Goal: Task Accomplishment & Management: Complete application form

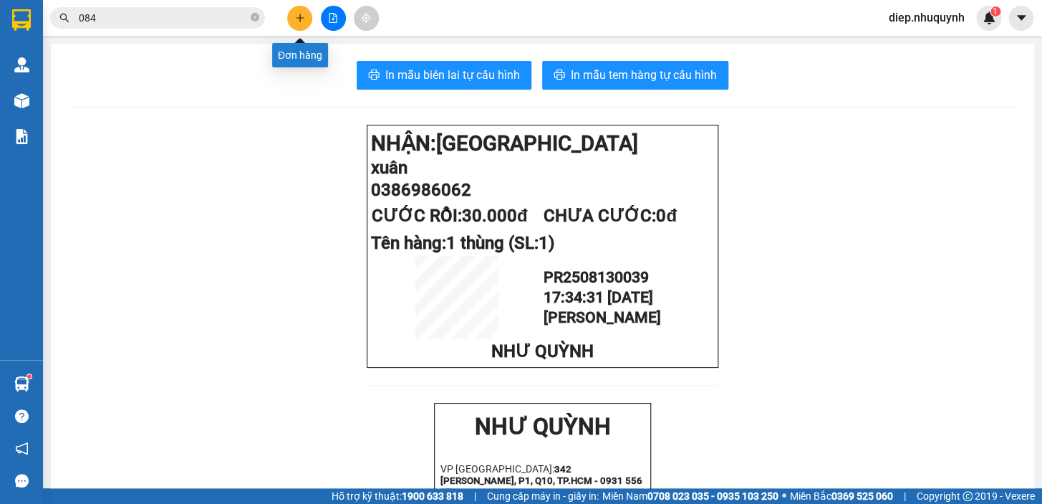
click at [303, 21] on icon "plus" at bounding box center [300, 18] width 10 height 10
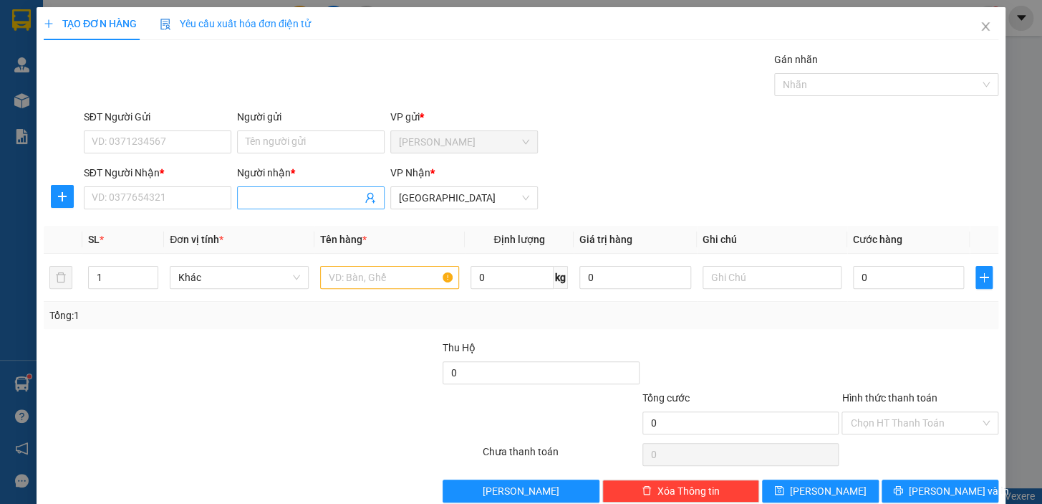
click at [271, 198] on input "Người nhận *" at bounding box center [304, 198] width 116 height 16
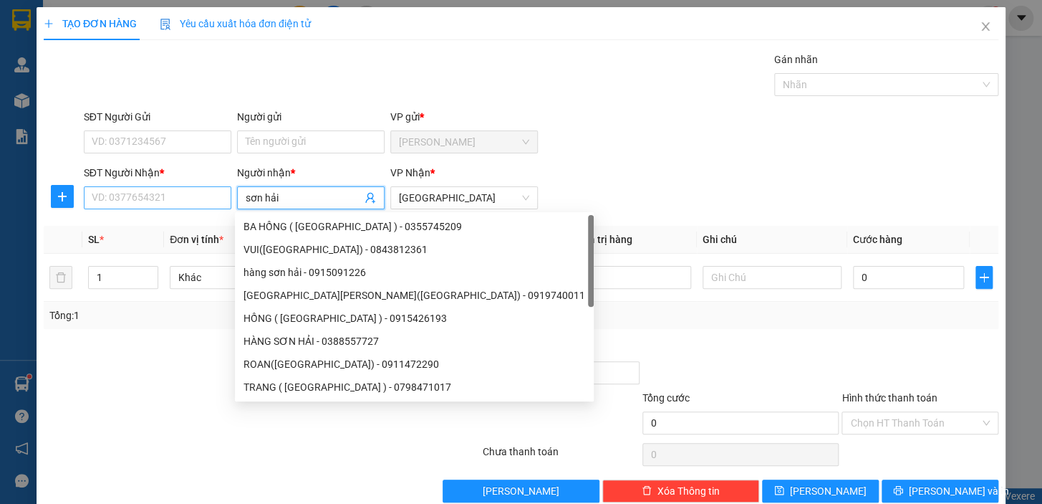
type input "sơn hải"
click at [135, 196] on input "SĐT Người Nhận *" at bounding box center [158, 197] width 148 height 23
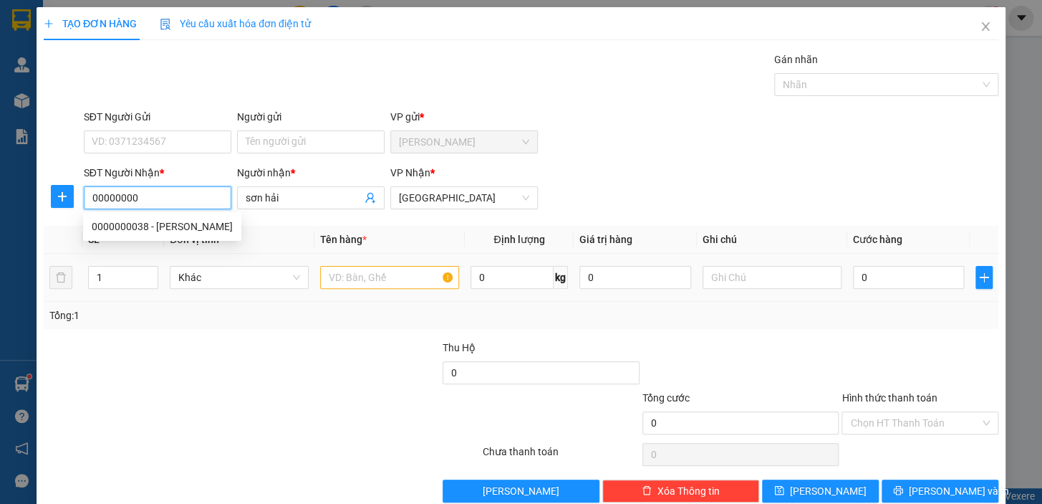
type input "00000000"
click at [350, 274] on input "text" at bounding box center [389, 277] width 139 height 23
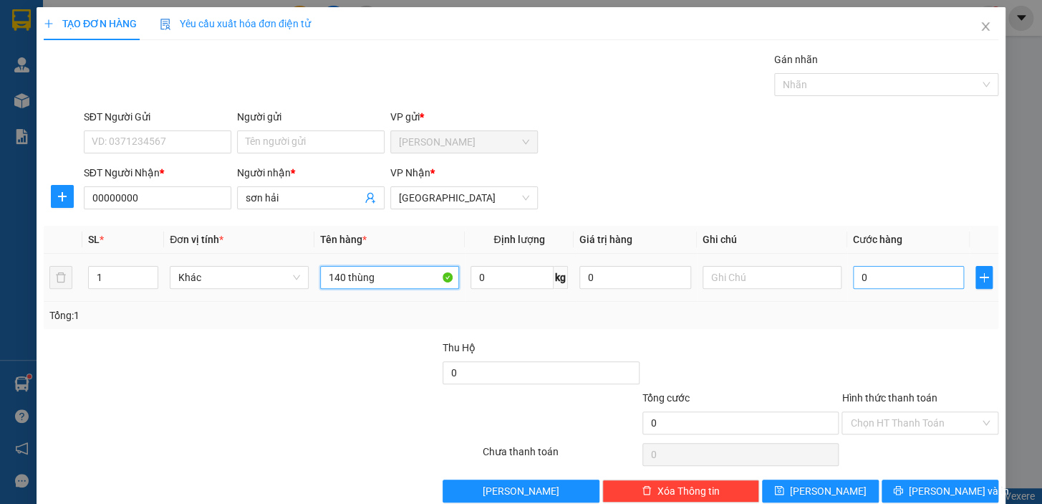
type input "140 thùng"
click at [853, 282] on input "0" at bounding box center [909, 277] width 112 height 23
type input "1"
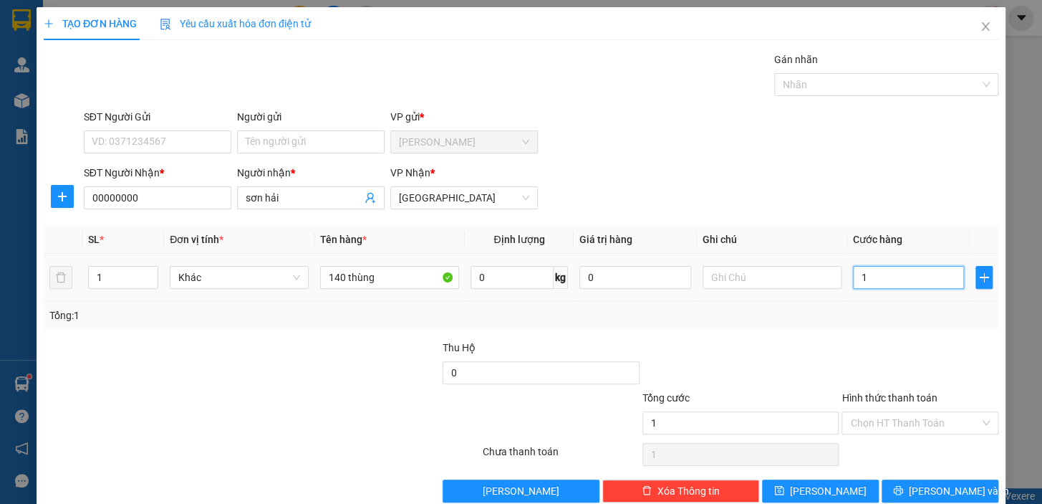
type input "14"
type input "140"
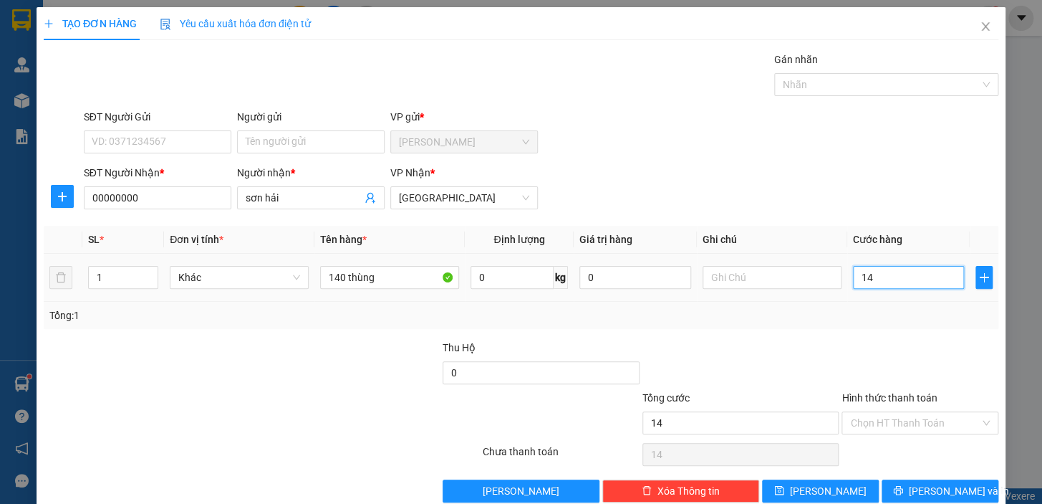
type input "140"
type input "1.400"
type input "1.400.000"
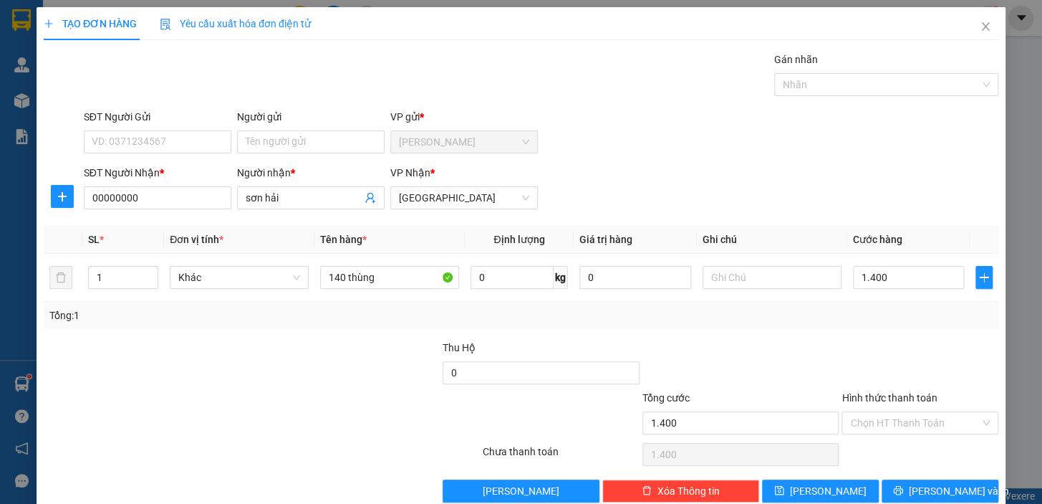
type input "1.400.000"
drag, startPoint x: 872, startPoint y: 333, endPoint x: 861, endPoint y: 341, distance: 13.3
click at [872, 332] on div "Transit Pickup Surcharge Ids Transit Deliver Surcharge Ids Transit Deliver Surc…" at bounding box center [521, 277] width 955 height 451
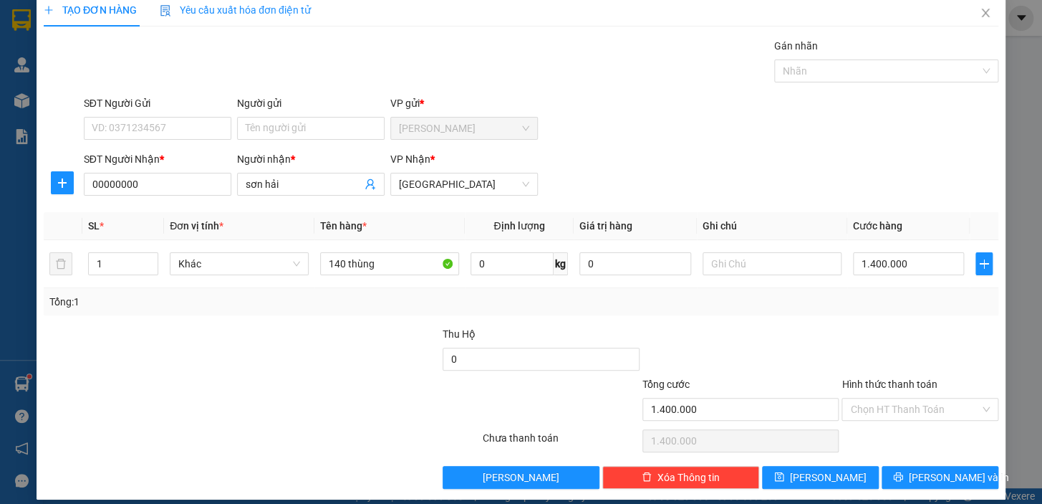
scroll to position [26, 0]
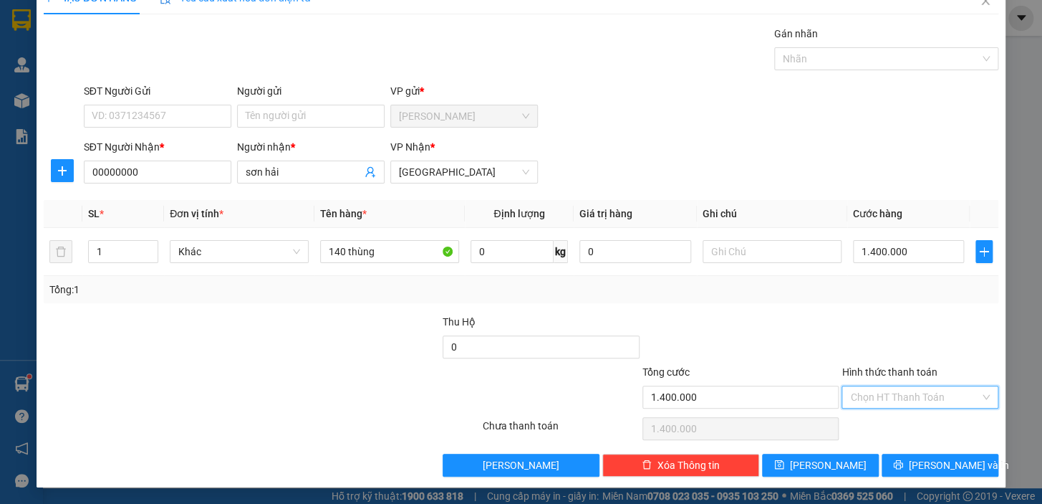
click at [910, 400] on input "Hình thức thanh toán" at bounding box center [915, 396] width 130 height 21
click at [904, 428] on div "Tại văn phòng" at bounding box center [911, 424] width 138 height 16
type input "0"
click at [940, 465] on span "Lưu và In" at bounding box center [959, 465] width 100 height 16
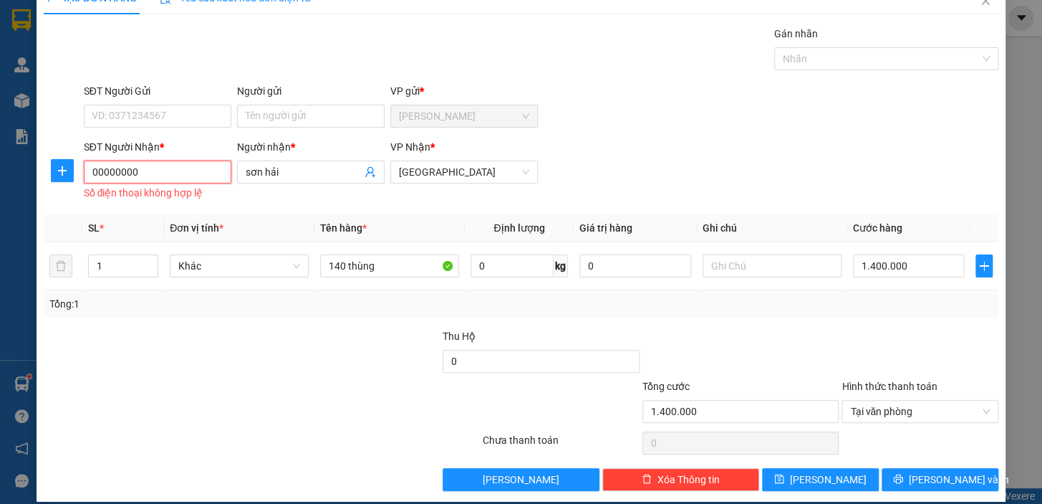
click at [179, 165] on input "00000000" at bounding box center [158, 171] width 148 height 23
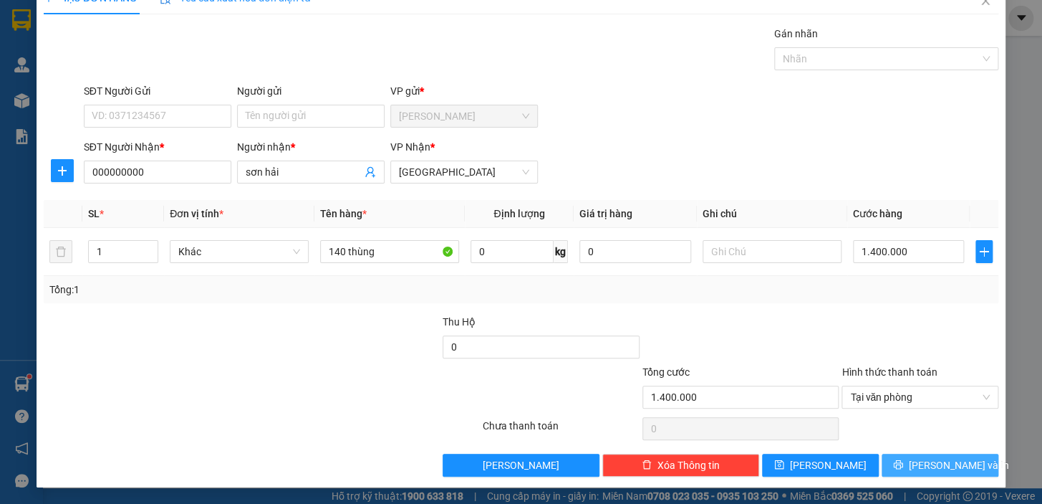
click at [927, 457] on span "Lưu và In" at bounding box center [959, 465] width 100 height 16
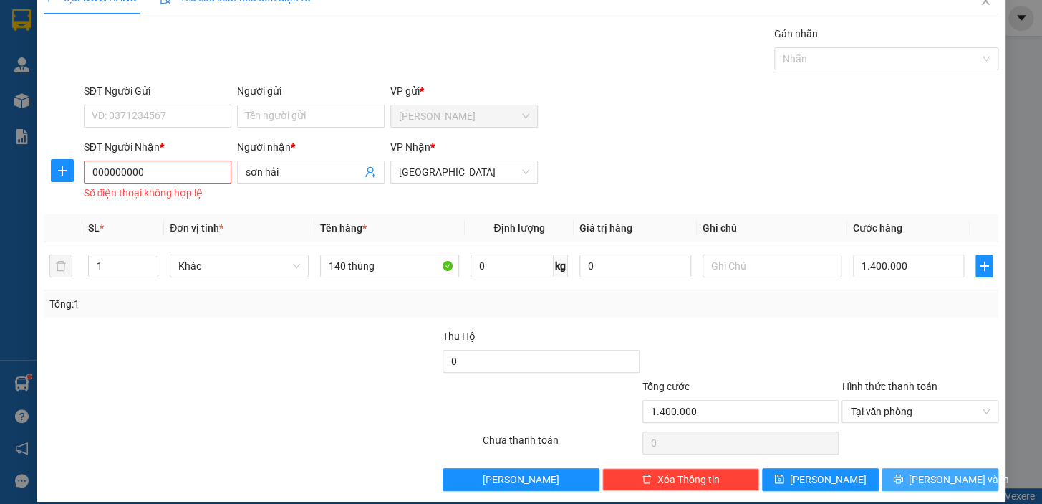
click at [917, 482] on button "Lưu và In" at bounding box center [940, 479] width 117 height 23
click at [150, 173] on input "000000000" at bounding box center [158, 171] width 148 height 23
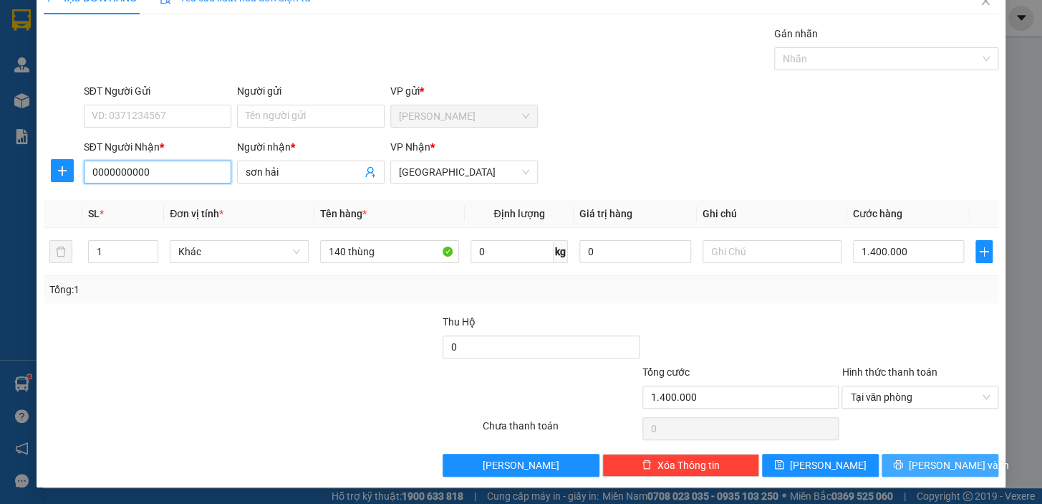
type input "0000000000"
click at [913, 471] on button "Lưu và In" at bounding box center [940, 464] width 117 height 23
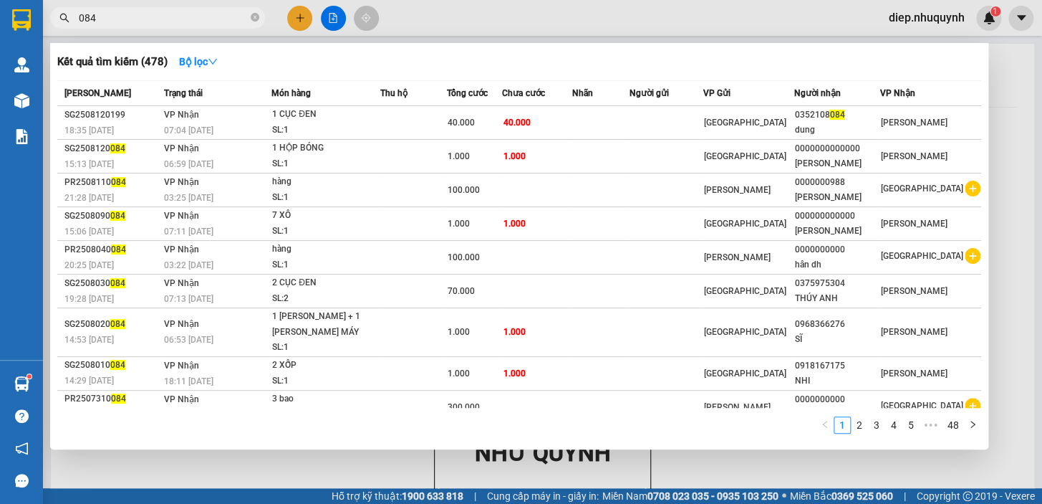
drag, startPoint x: 103, startPoint y: 18, endPoint x: 63, endPoint y: 19, distance: 40.1
click at [62, 19] on div "084" at bounding box center [139, 17] width 279 height 21
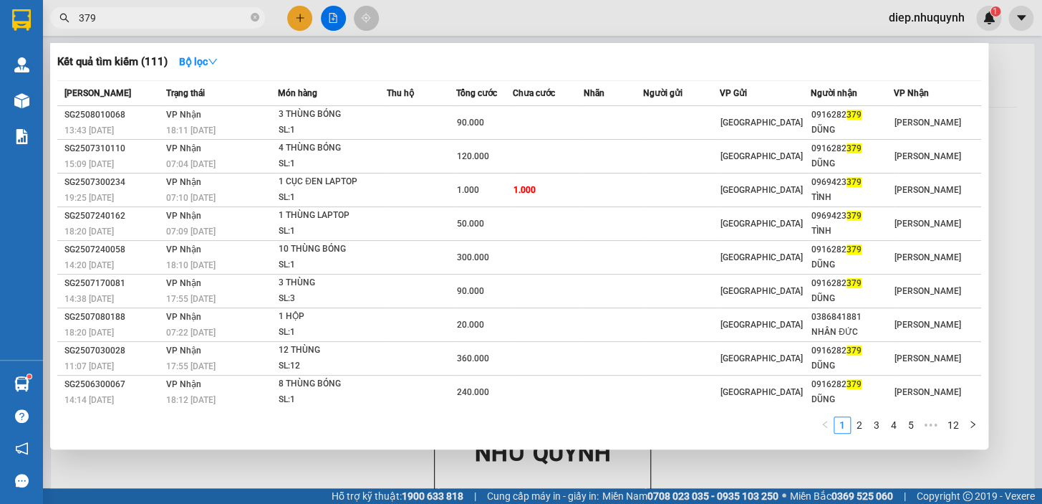
drag, startPoint x: 110, startPoint y: 19, endPoint x: 64, endPoint y: 19, distance: 46.6
click at [64, 19] on div "379" at bounding box center [139, 17] width 279 height 21
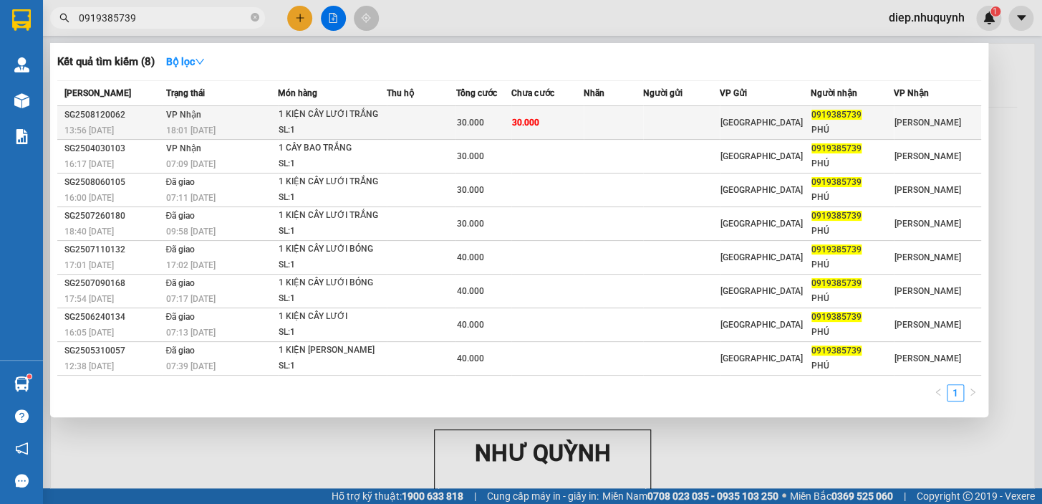
type input "0919385739"
click at [453, 125] on td at bounding box center [421, 123] width 69 height 34
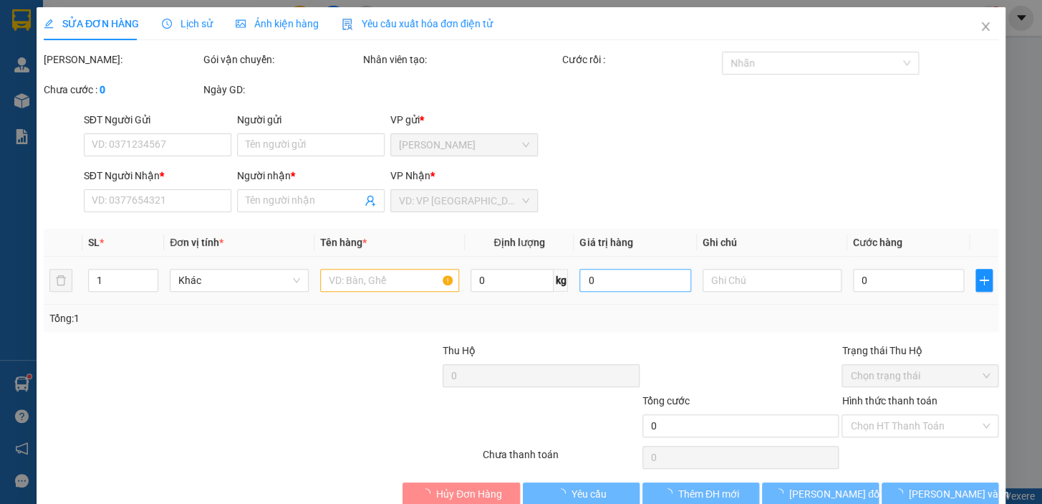
type input "0919385739"
type input "PHÚ"
type input "30.000"
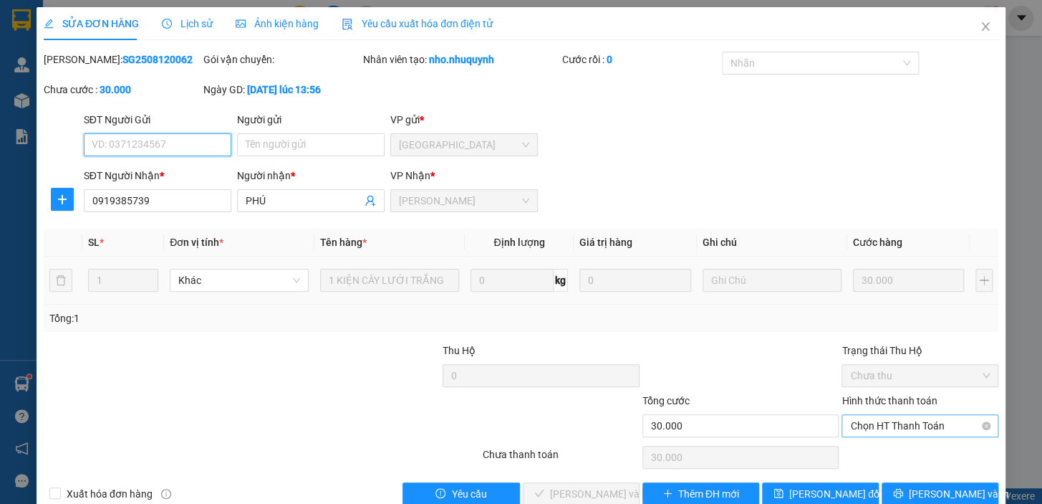
click at [903, 430] on span "Chọn HT Thanh Toán" at bounding box center [920, 425] width 140 height 21
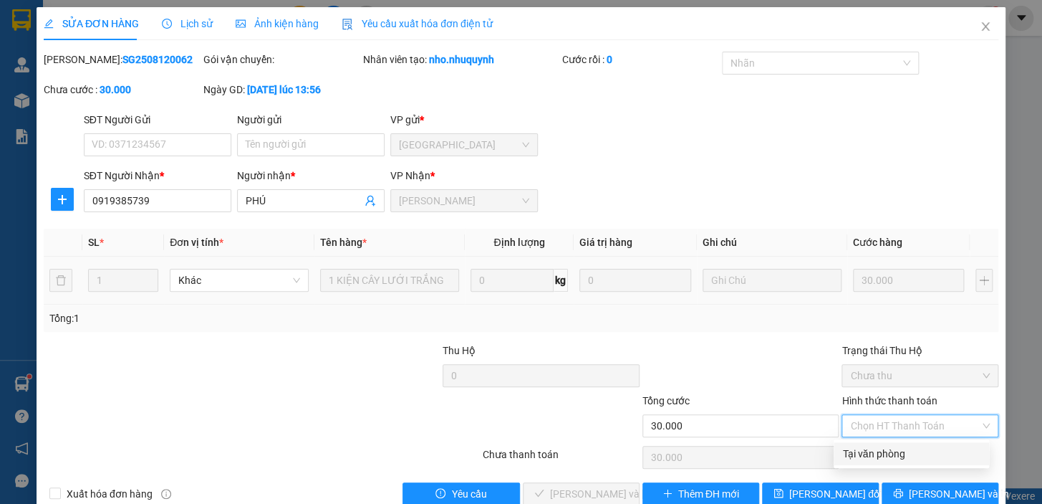
click at [888, 458] on div "Tại văn phòng" at bounding box center [911, 454] width 138 height 16
type input "0"
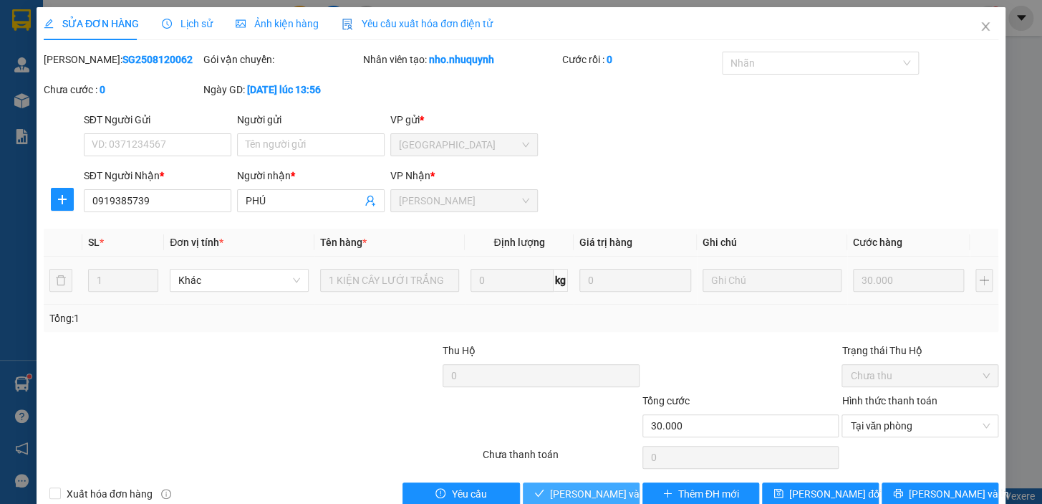
click at [548, 482] on button "Lưu và Giao hàng" at bounding box center [581, 493] width 117 height 23
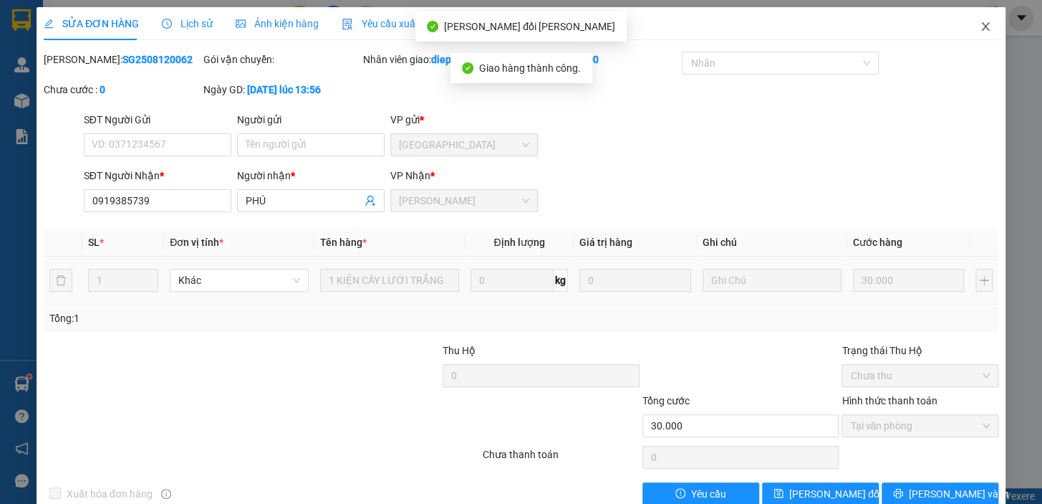
click at [983, 25] on span "Close" at bounding box center [986, 27] width 40 height 40
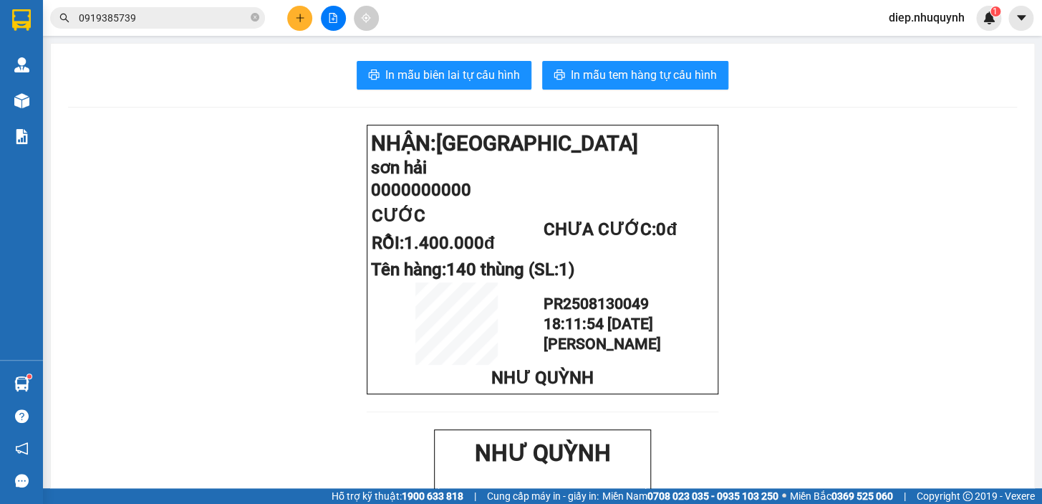
click at [290, 21] on button at bounding box center [299, 18] width 25 height 25
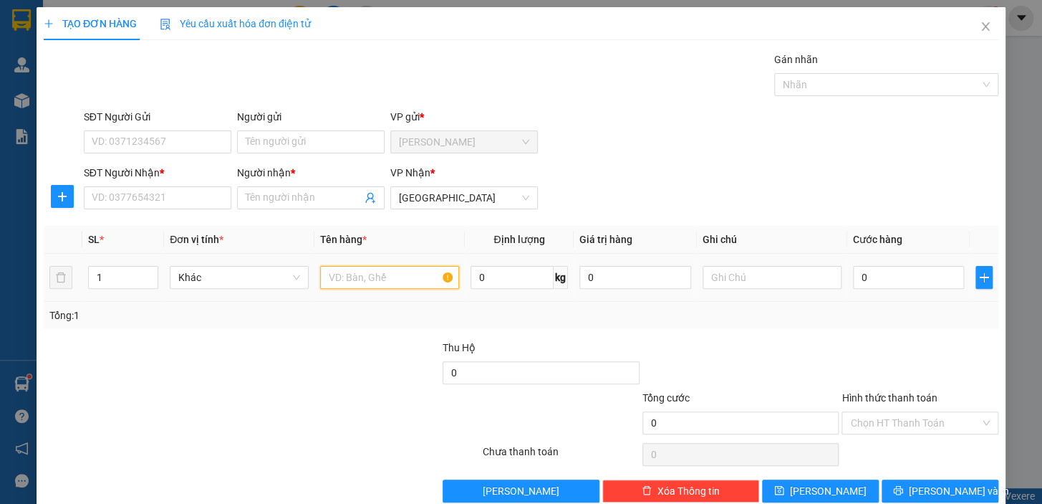
click at [404, 276] on input "text" at bounding box center [389, 277] width 139 height 23
type input "1 xốp"
click at [980, 27] on icon "close" at bounding box center [985, 26] width 11 height 11
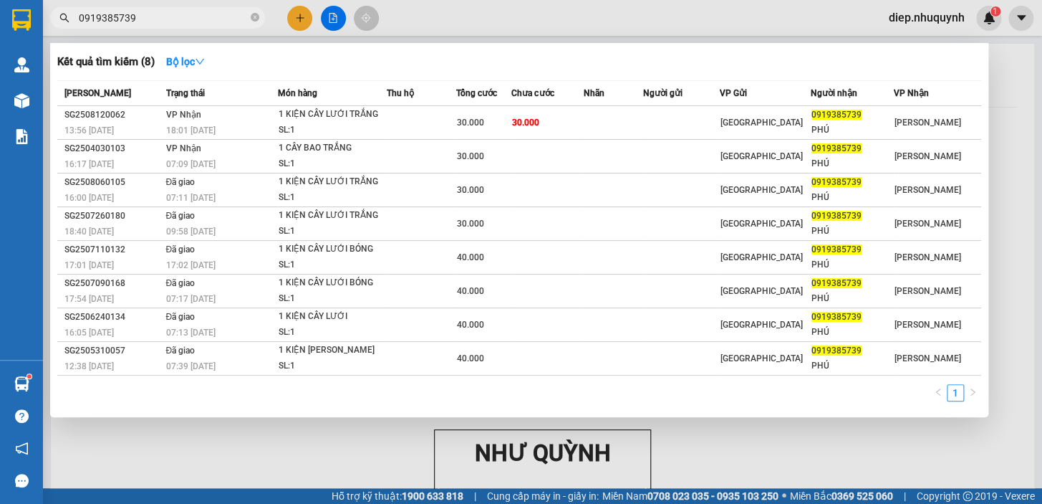
drag, startPoint x: 145, startPoint y: 14, endPoint x: 69, endPoint y: 0, distance: 77.3
click at [69, 6] on div "Kết quả tìm kiếm ( 8 ) Bộ lọc Mã ĐH Trạng thái Món hàng Thu hộ Tổng cước Chưa c…" at bounding box center [139, 18] width 279 height 25
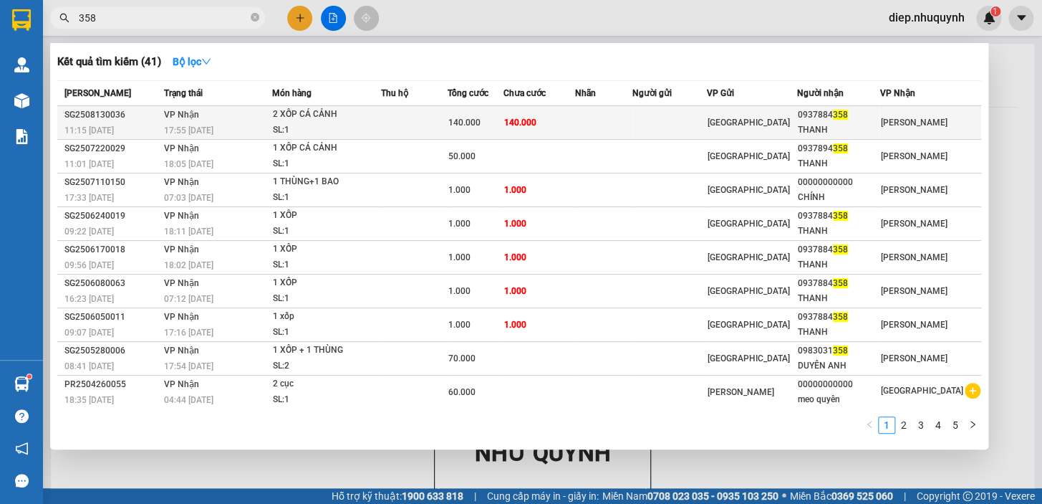
type input "358"
click at [632, 123] on td at bounding box center [602, 123] width 57 height 34
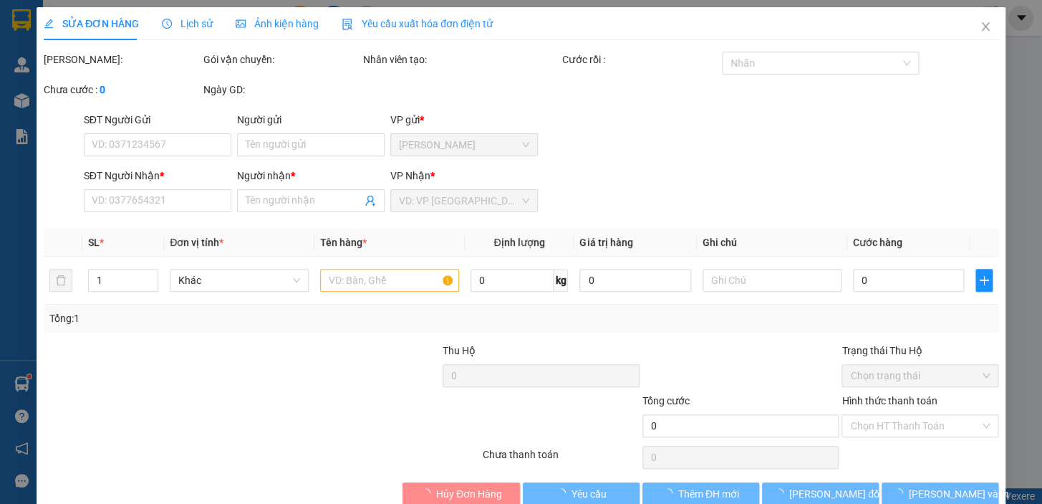
type input "0937884358"
type input "THANH"
type input "140.000"
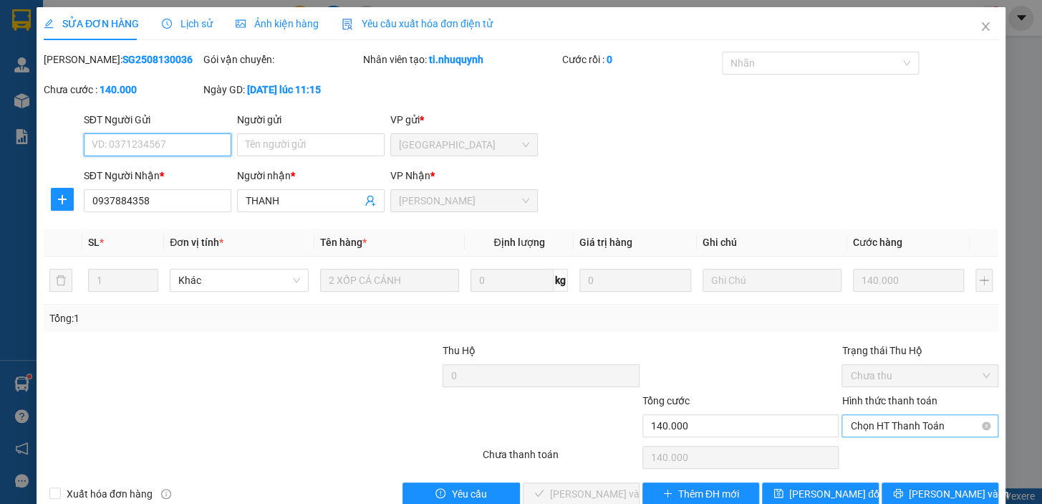
click at [885, 426] on span "Chọn HT Thanh Toán" at bounding box center [920, 425] width 140 height 21
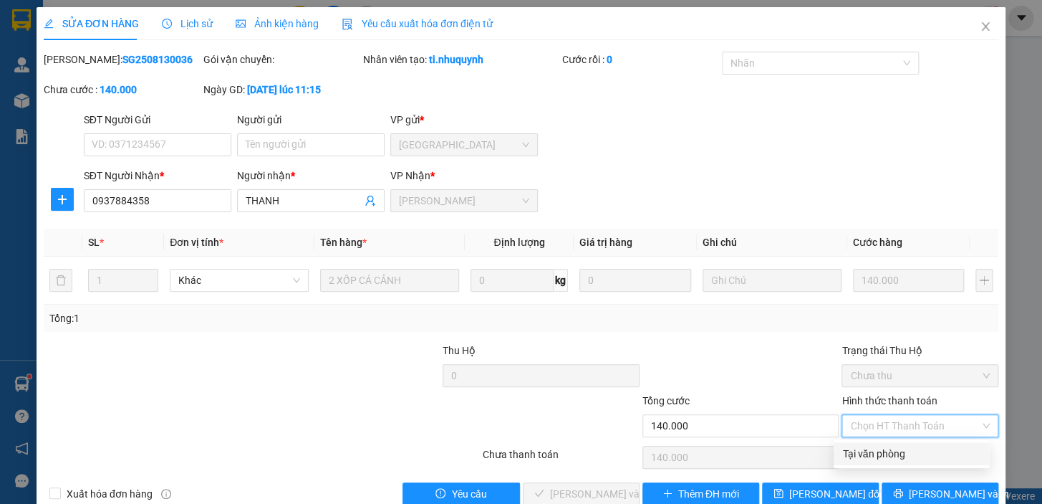
click at [881, 449] on div "Tại văn phòng" at bounding box center [911, 454] width 138 height 16
type input "0"
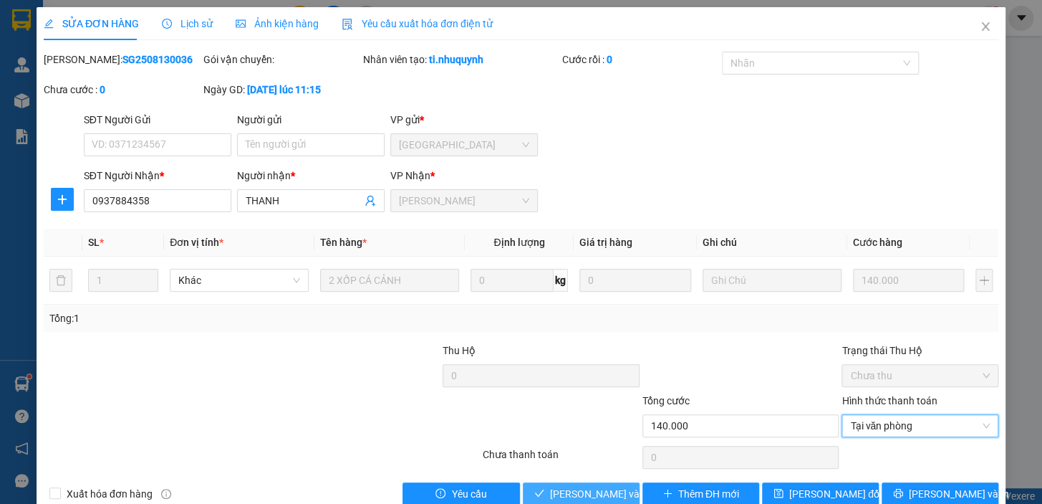
click at [558, 494] on span "Lưu và Giao hàng" at bounding box center [646, 494] width 193 height 16
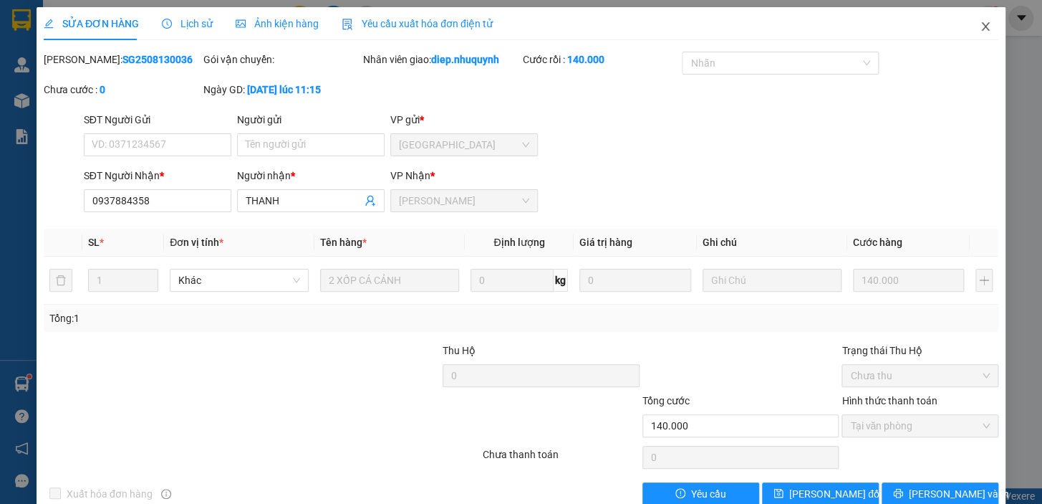
click at [980, 22] on icon "close" at bounding box center [985, 26] width 11 height 11
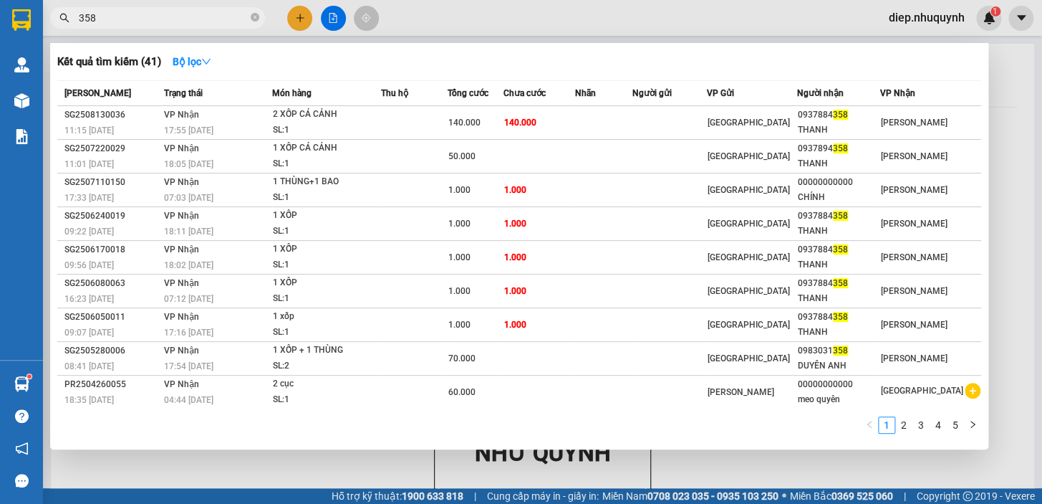
drag, startPoint x: 97, startPoint y: 21, endPoint x: 61, endPoint y: 20, distance: 35.8
click at [61, 20] on div "358" at bounding box center [139, 17] width 279 height 21
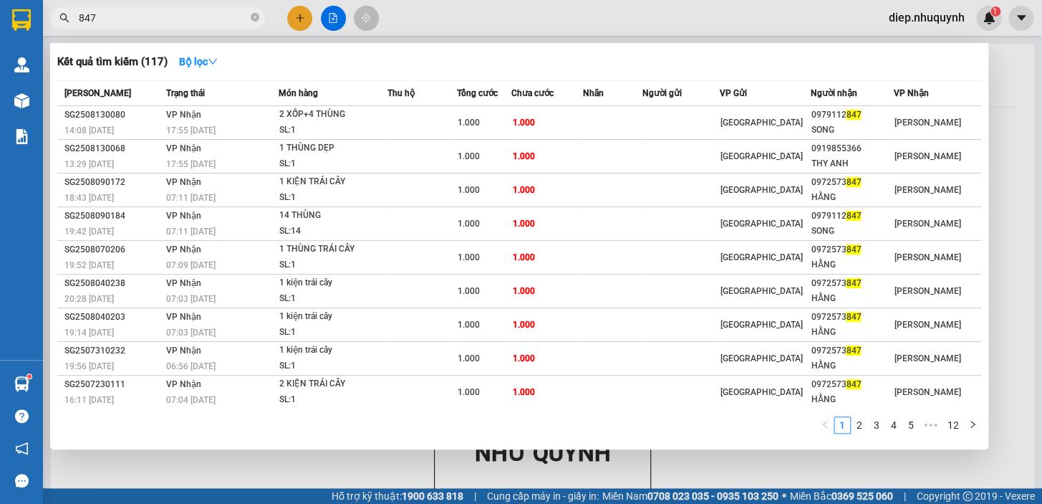
type input "847"
click at [1019, 105] on div at bounding box center [521, 252] width 1042 height 504
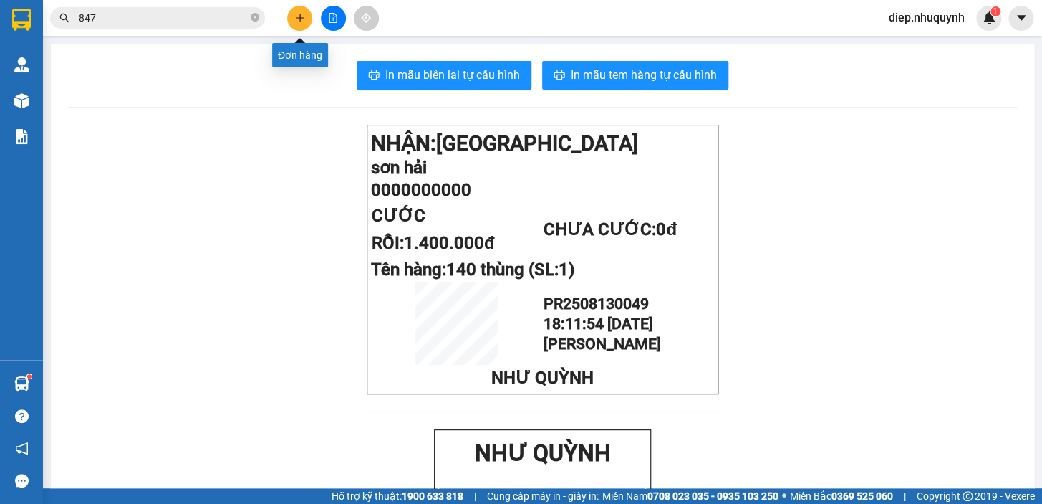
click at [302, 19] on icon "plus" at bounding box center [300, 18] width 10 height 10
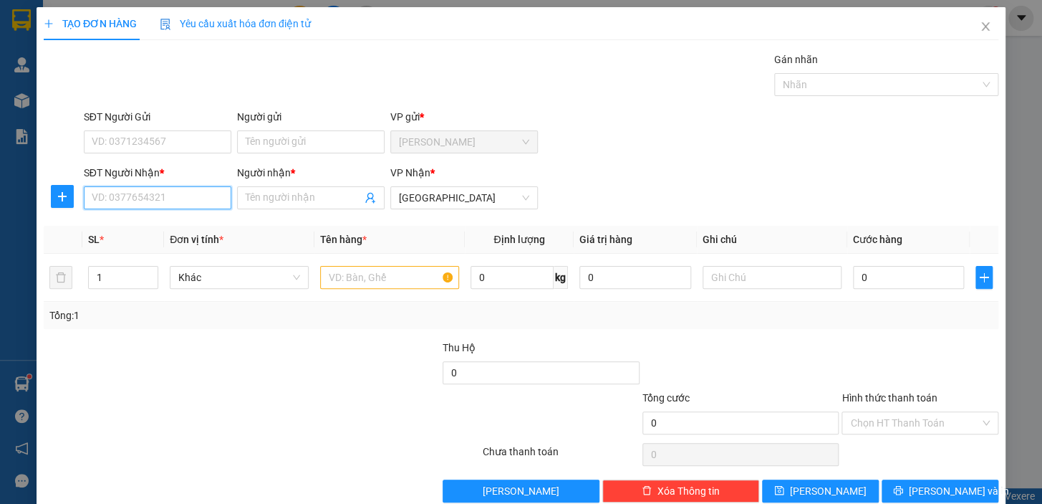
click at [172, 202] on input "SĐT Người Nhận *" at bounding box center [158, 197] width 148 height 23
type input "0000000368"
click at [164, 221] on div "0000000368 - thủy" at bounding box center [162, 226] width 141 height 16
type input "thủy"
type input "80.000"
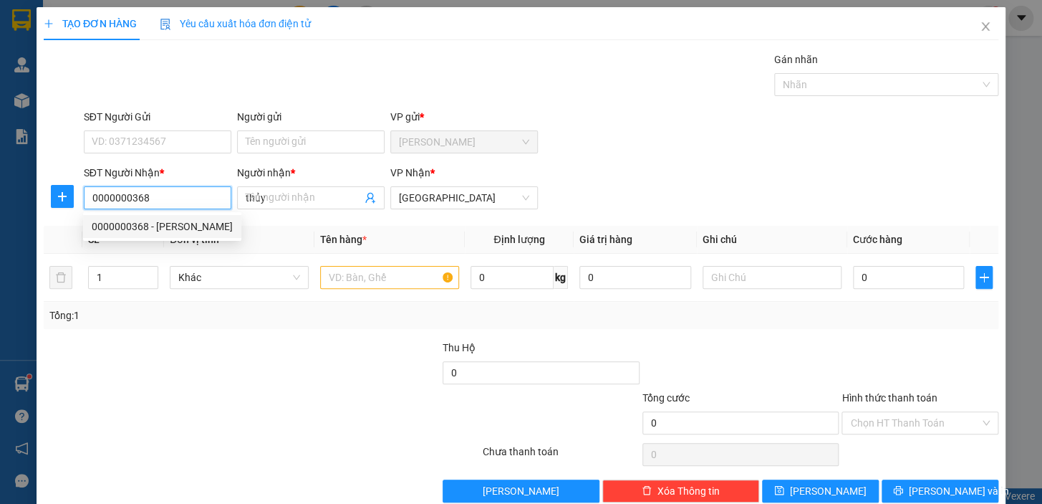
type input "80.000"
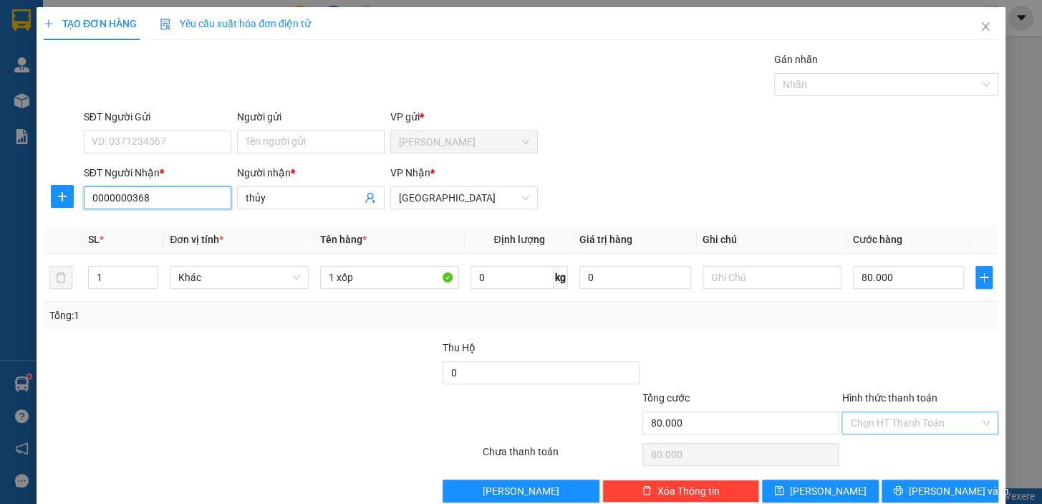
type input "0000000368"
drag, startPoint x: 920, startPoint y: 423, endPoint x: 915, endPoint y: 432, distance: 10.6
click at [918, 424] on input "Hình thức thanh toán" at bounding box center [915, 422] width 130 height 21
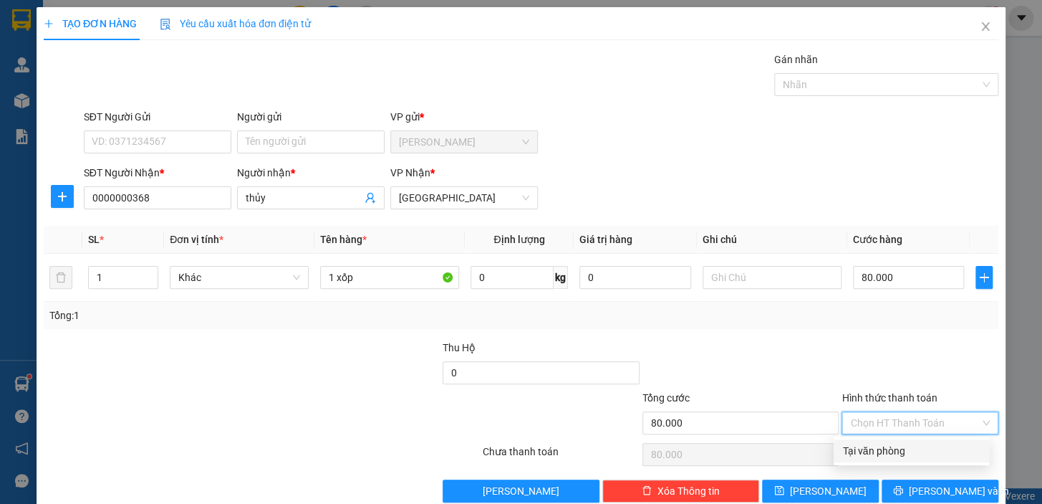
click at [903, 453] on div "Tại văn phòng" at bounding box center [911, 451] width 138 height 16
type input "0"
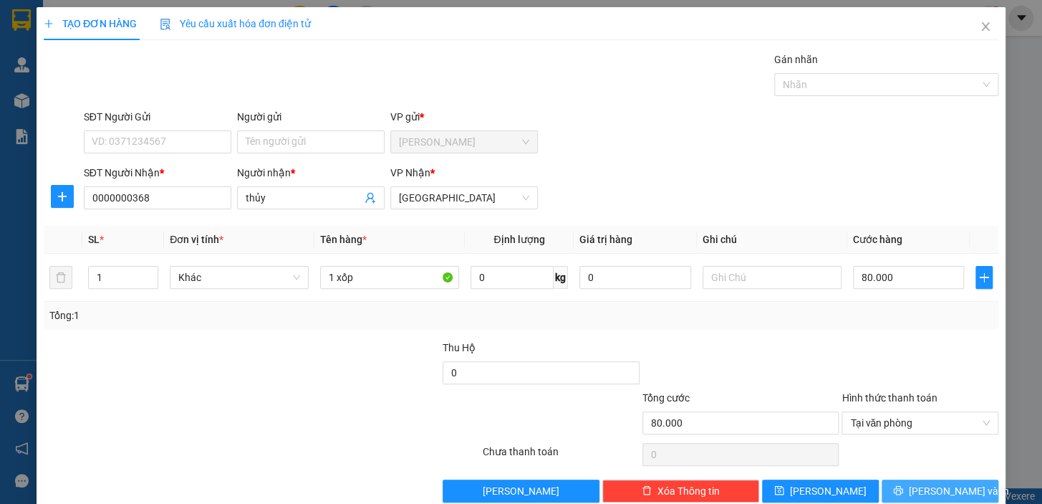
click at [929, 487] on span "Lưu và In" at bounding box center [959, 491] width 100 height 16
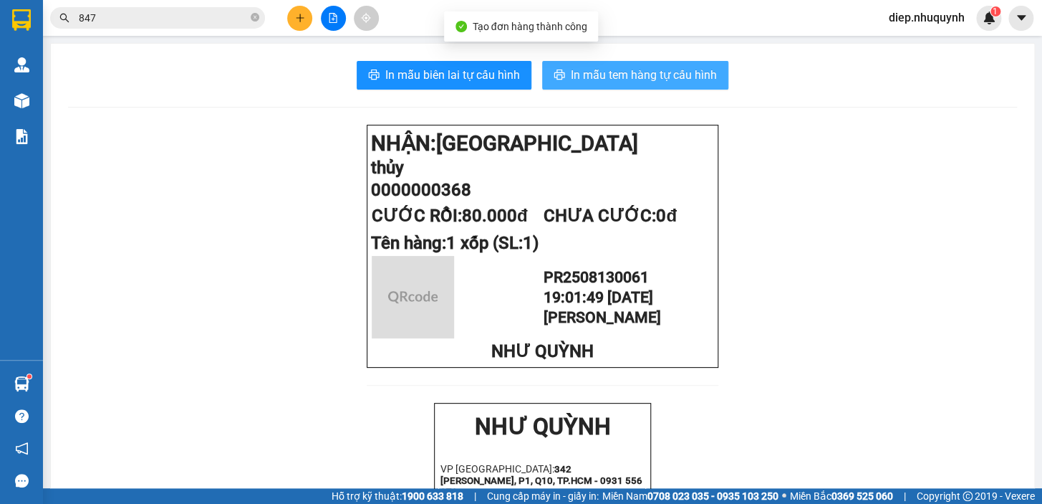
click at [582, 80] on span "In mẫu tem hàng tự cấu hình" at bounding box center [644, 75] width 146 height 18
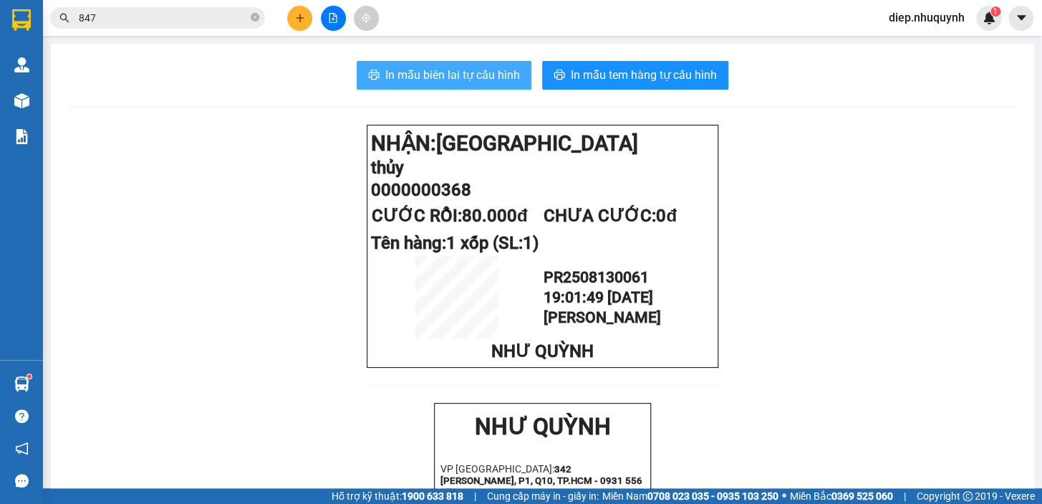
click at [407, 84] on span "In mẫu biên lai tự cấu hình" at bounding box center [452, 75] width 135 height 18
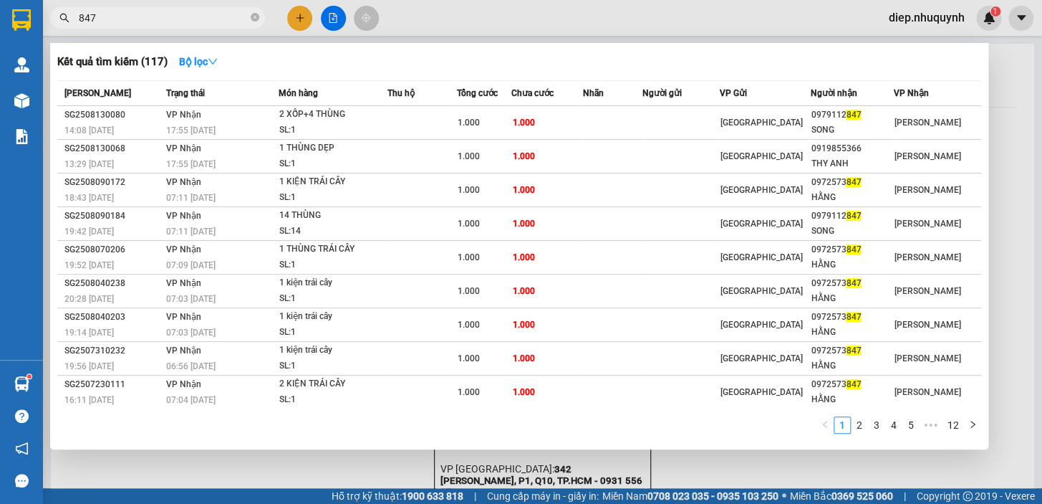
click at [105, 24] on input "847" at bounding box center [163, 18] width 169 height 16
drag, startPoint x: 102, startPoint y: 21, endPoint x: 74, endPoint y: 18, distance: 28.1
click at [74, 18] on span "847" at bounding box center [157, 17] width 215 height 21
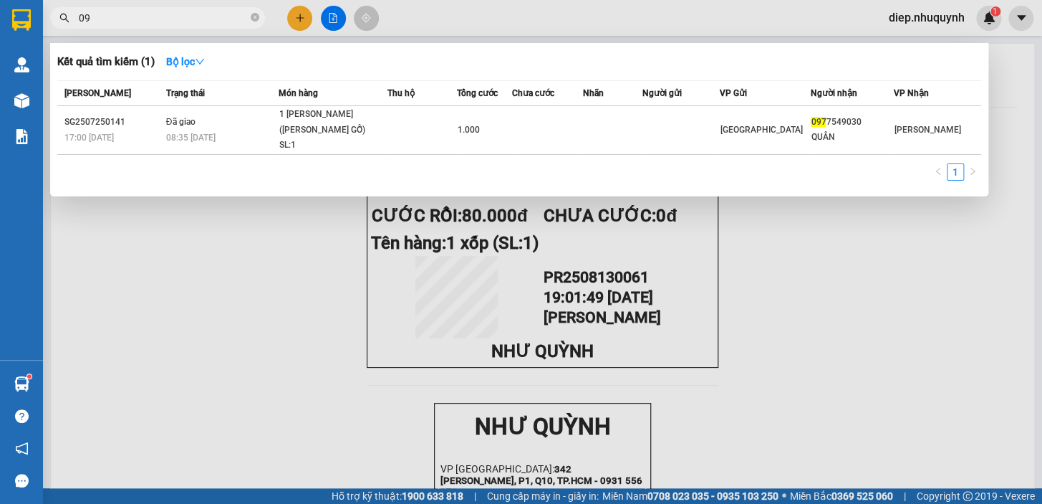
type input "0"
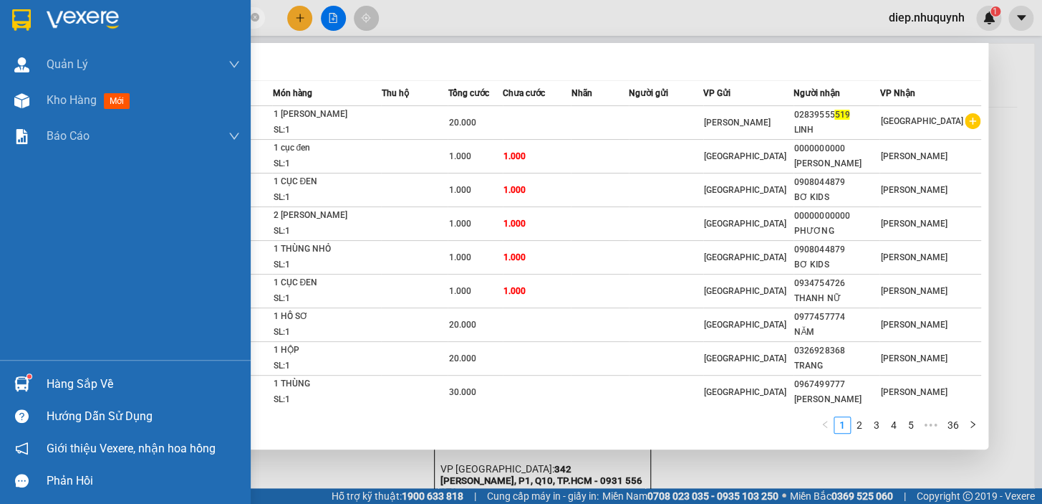
drag, startPoint x: 100, startPoint y: 18, endPoint x: 36, endPoint y: 26, distance: 64.9
click at [35, 27] on section "Kết quả tìm kiếm ( 355 ) Bộ lọc Mã ĐH Trạng thái Món hàng Thu hộ Tổng cước Chưa…" at bounding box center [521, 252] width 1042 height 504
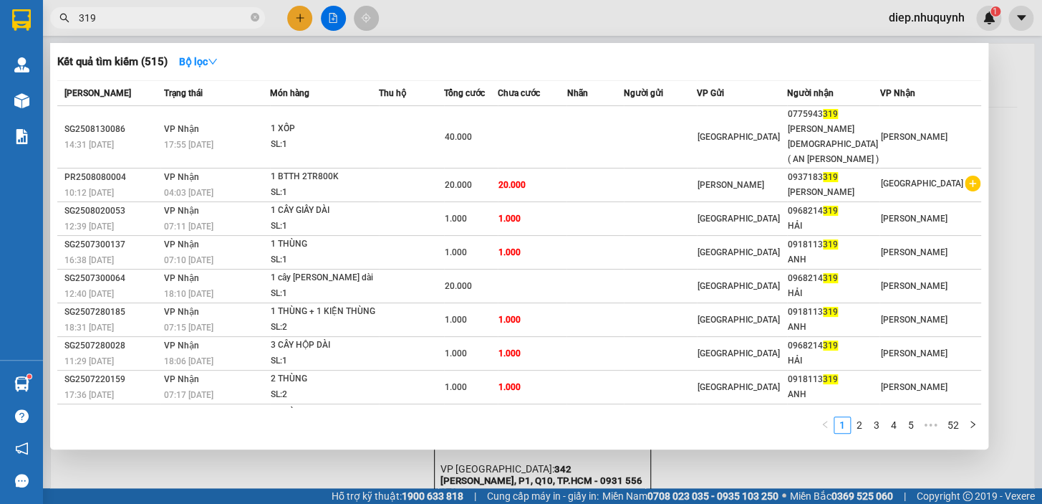
type input "319"
click at [301, 16] on div at bounding box center [521, 252] width 1042 height 504
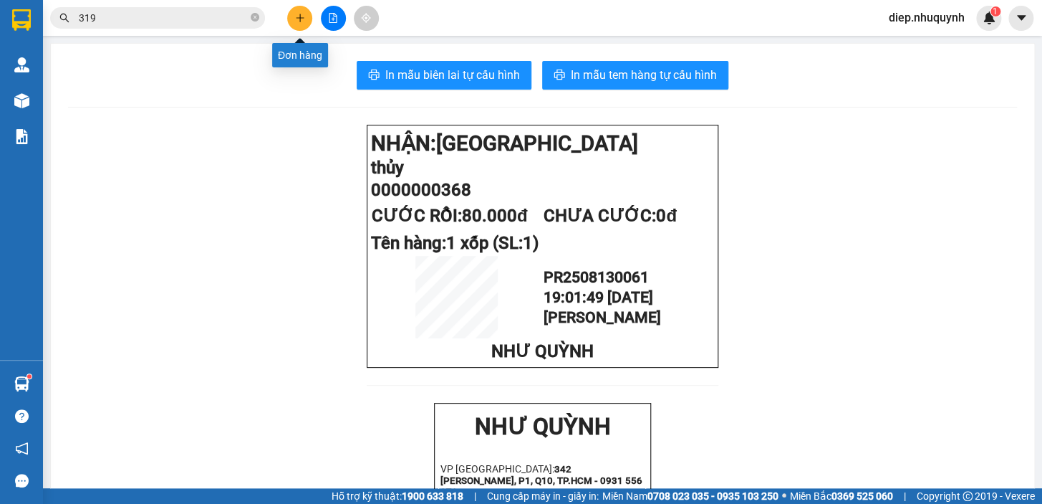
click at [301, 16] on icon "plus" at bounding box center [300, 18] width 10 height 10
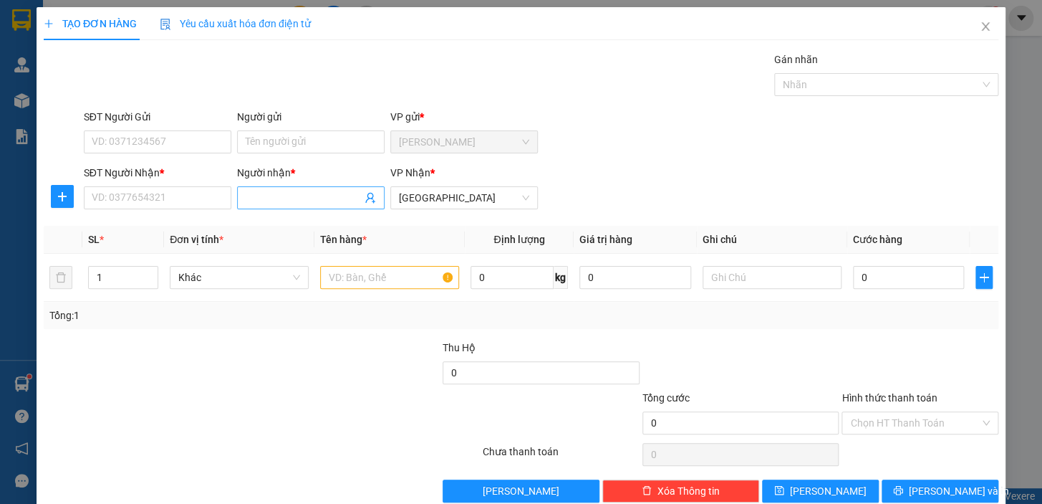
click at [279, 201] on input "Người nhận *" at bounding box center [304, 198] width 116 height 16
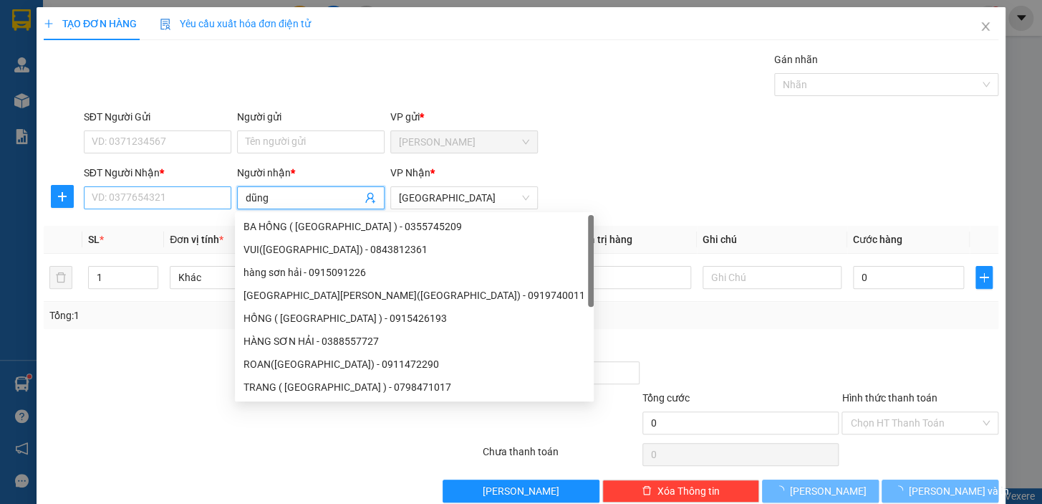
type input "dũng"
click at [160, 203] on input "SĐT Người Nhận *" at bounding box center [158, 197] width 148 height 23
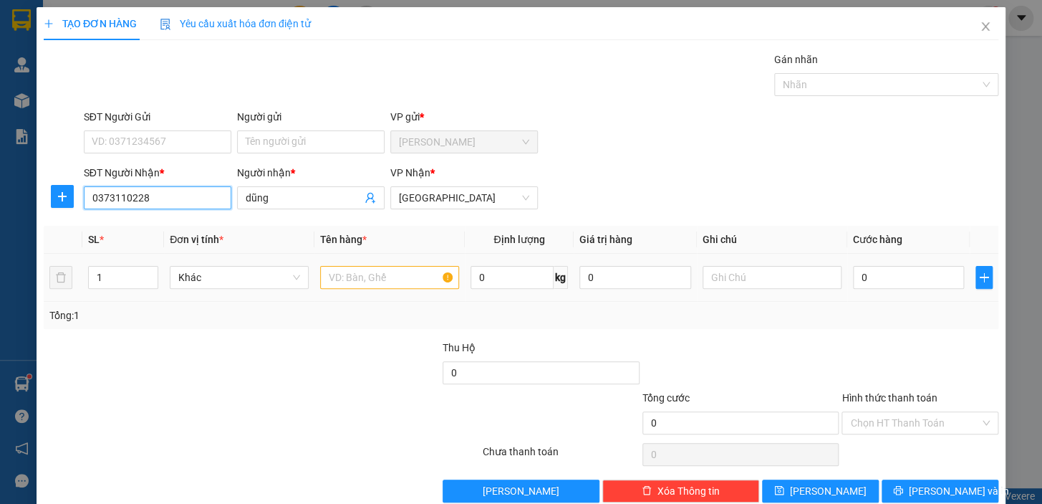
type input "0373110228"
click at [366, 275] on input "text" at bounding box center [389, 277] width 139 height 23
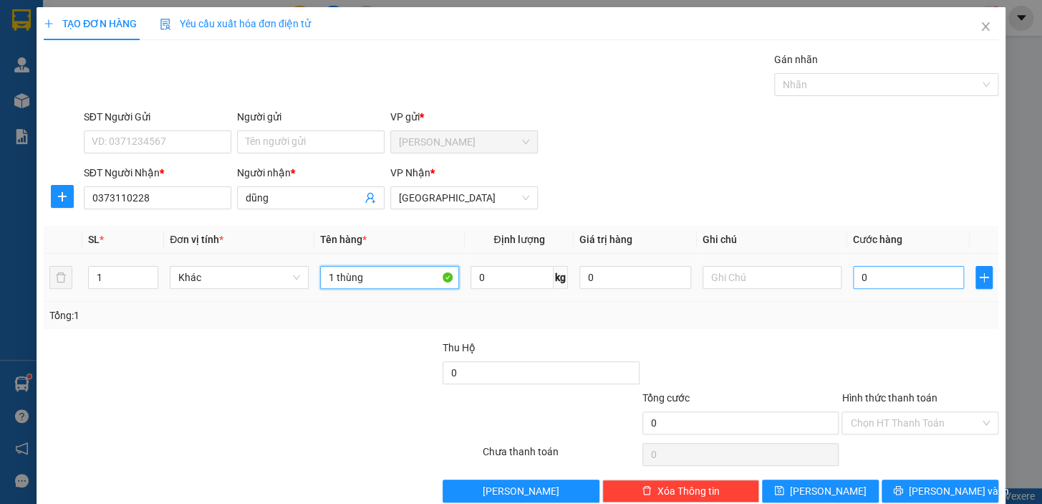
type input "1 thùng"
click at [877, 283] on input "0" at bounding box center [909, 277] width 112 height 23
type input "3"
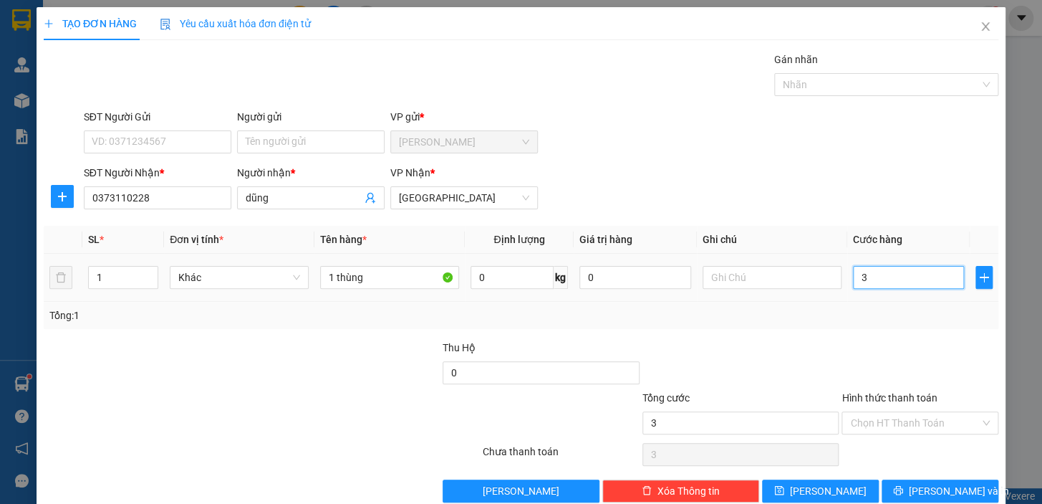
type input "30"
type input "30.000"
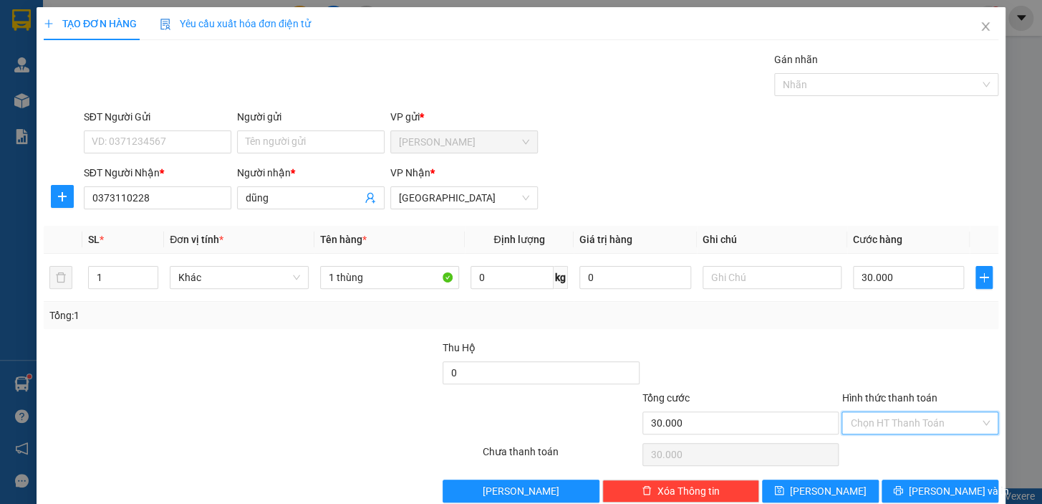
click at [888, 423] on input "Hình thức thanh toán" at bounding box center [915, 422] width 130 height 21
click at [888, 452] on div "Tại văn phòng" at bounding box center [911, 451] width 138 height 16
type input "0"
click at [935, 491] on span "Lưu và In" at bounding box center [959, 491] width 100 height 16
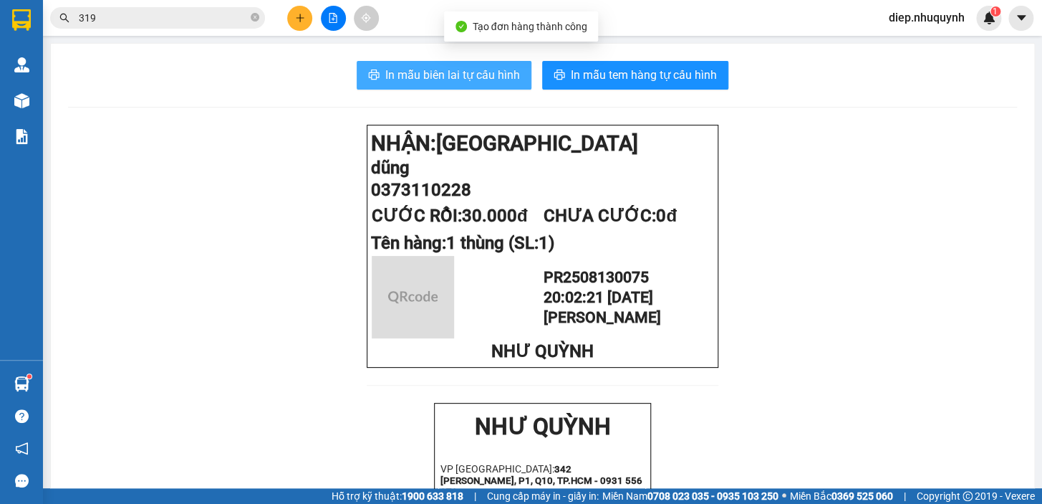
click at [454, 78] on span "In mẫu biên lai tự cấu hình" at bounding box center [452, 75] width 135 height 18
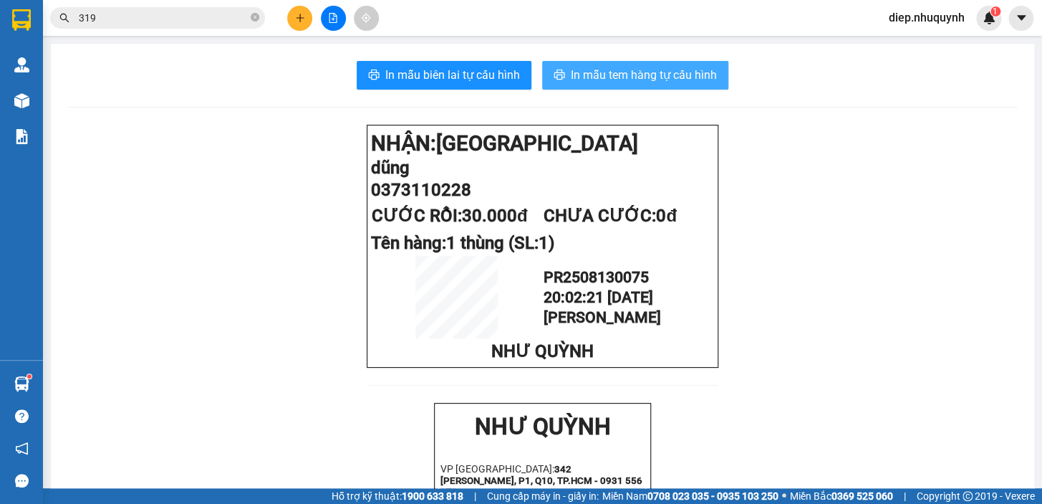
click at [624, 71] on span "In mẫu tem hàng tự cấu hình" at bounding box center [644, 75] width 146 height 18
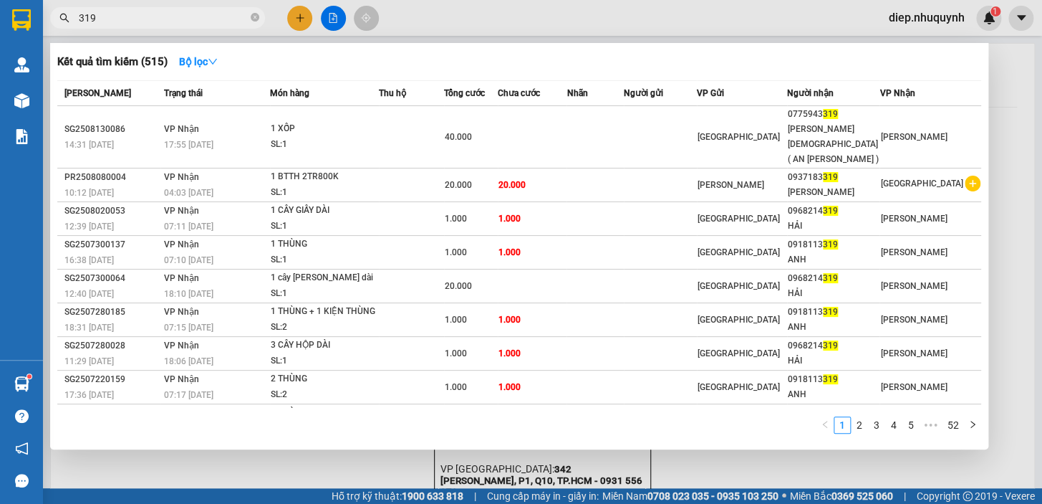
drag, startPoint x: 98, startPoint y: 15, endPoint x: 61, endPoint y: 15, distance: 37.2
click at [61, 15] on div "319" at bounding box center [139, 17] width 279 height 21
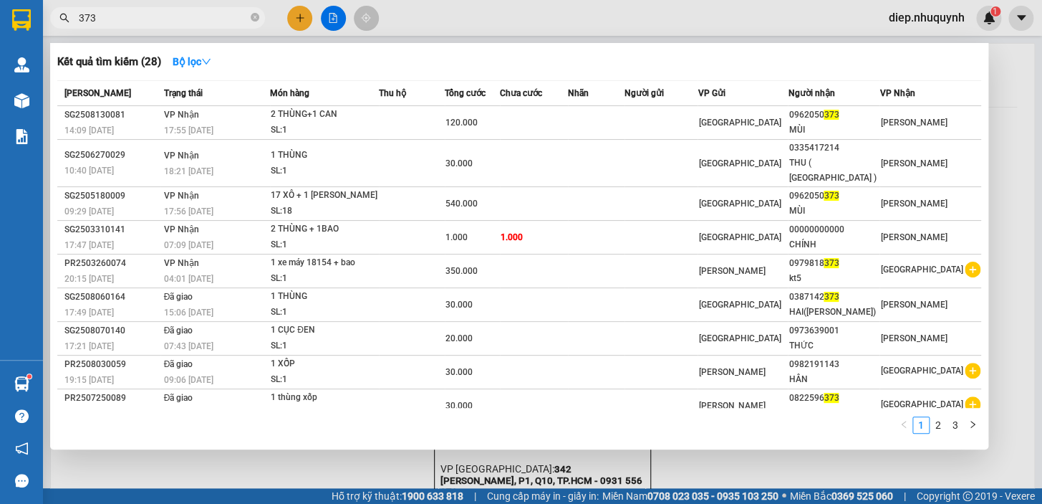
type input "373"
drag, startPoint x: 294, startPoint y: 21, endPoint x: 281, endPoint y: 95, distance: 74.9
click at [294, 22] on div at bounding box center [521, 252] width 1042 height 504
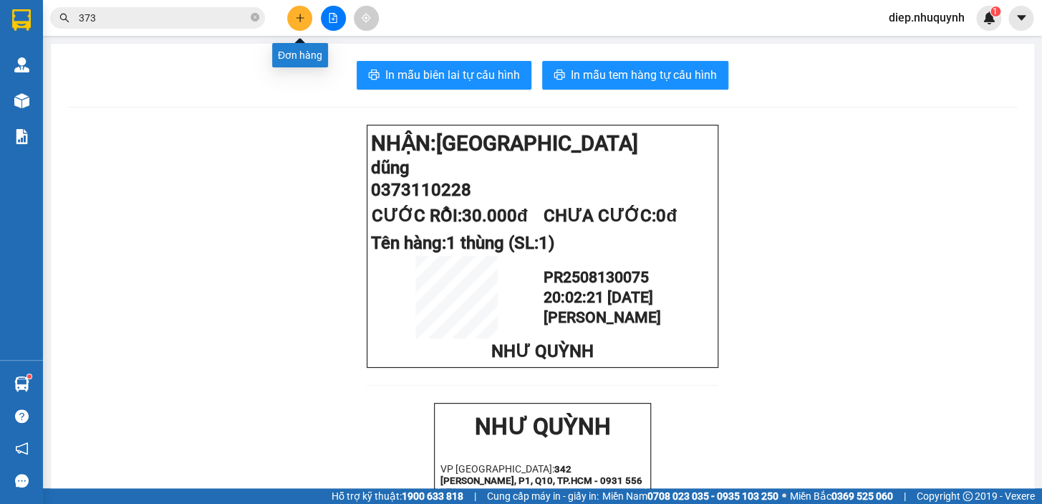
click at [300, 20] on icon "plus" at bounding box center [299, 18] width 1 height 8
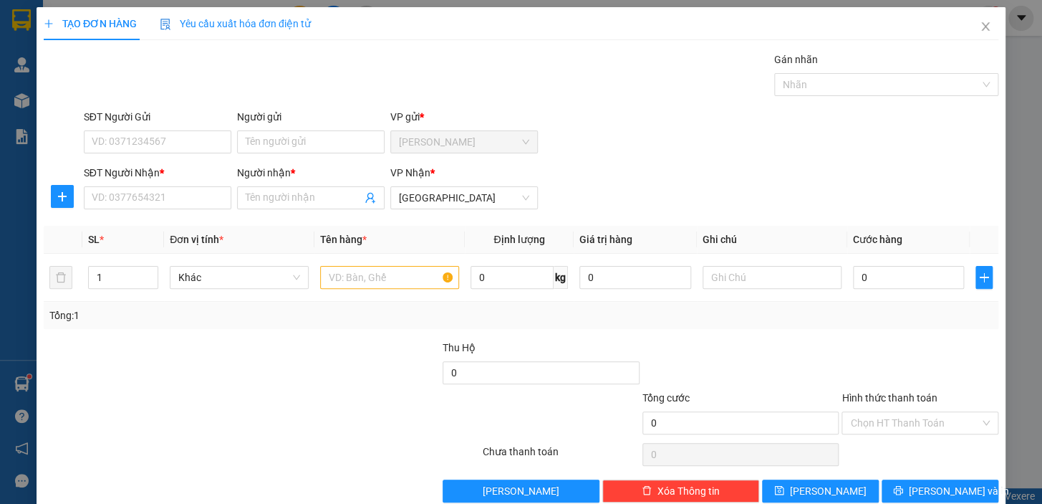
click at [163, 208] on div "SĐT Người Nhận * VD: 0377654321" at bounding box center [158, 190] width 148 height 50
click at [167, 200] on input "SĐT Người Nhận *" at bounding box center [158, 197] width 148 height 23
type input "0000000420"
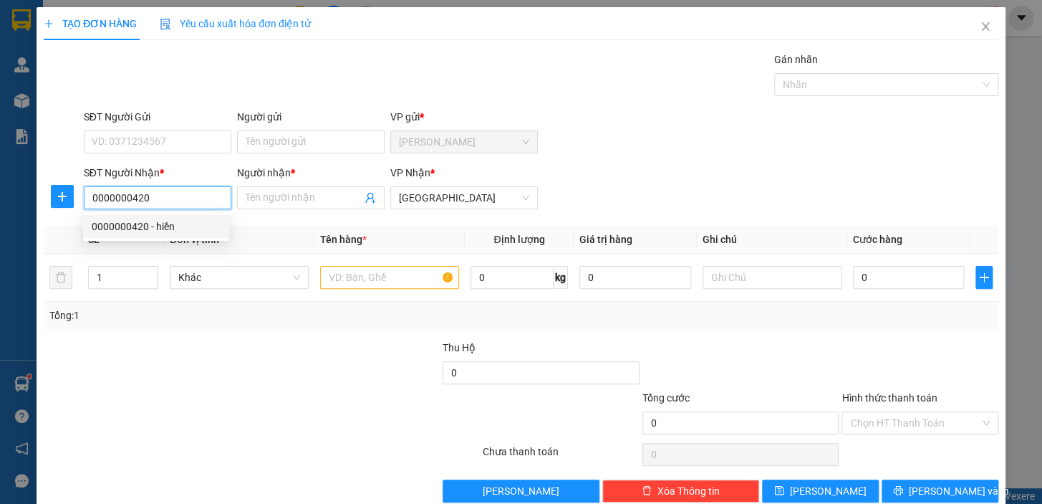
click at [190, 230] on div "0000000420 - hiền" at bounding box center [156, 226] width 129 height 16
type input "hiền"
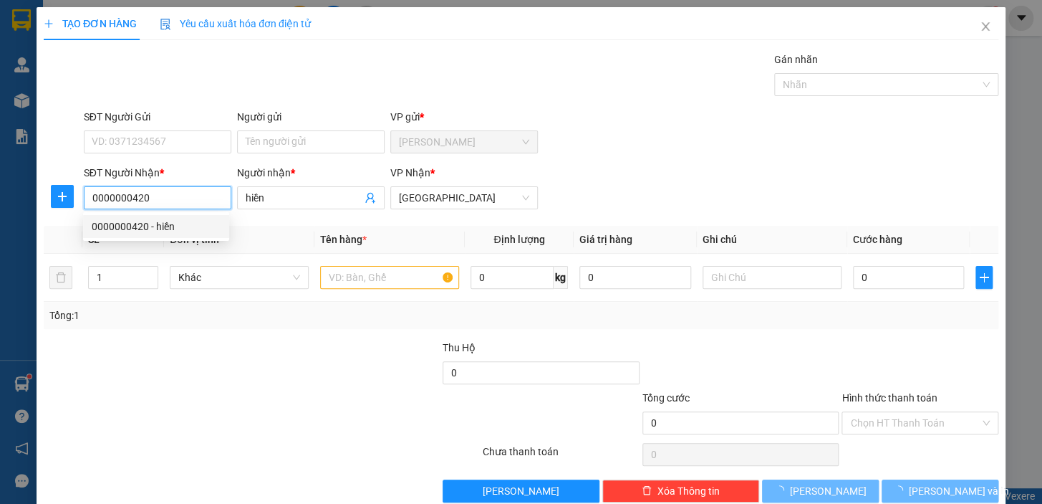
type input "50.000"
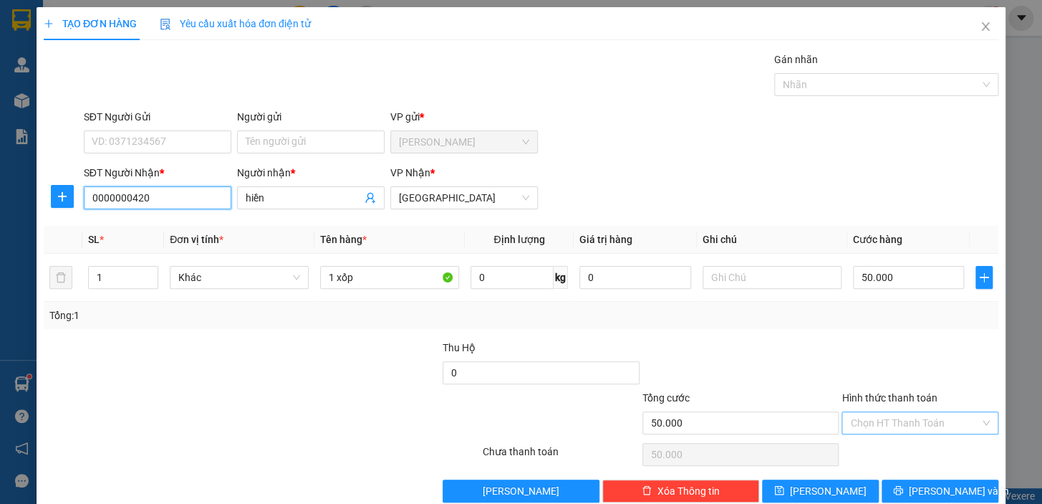
type input "0000000420"
click at [899, 421] on input "Hình thức thanh toán" at bounding box center [915, 422] width 130 height 21
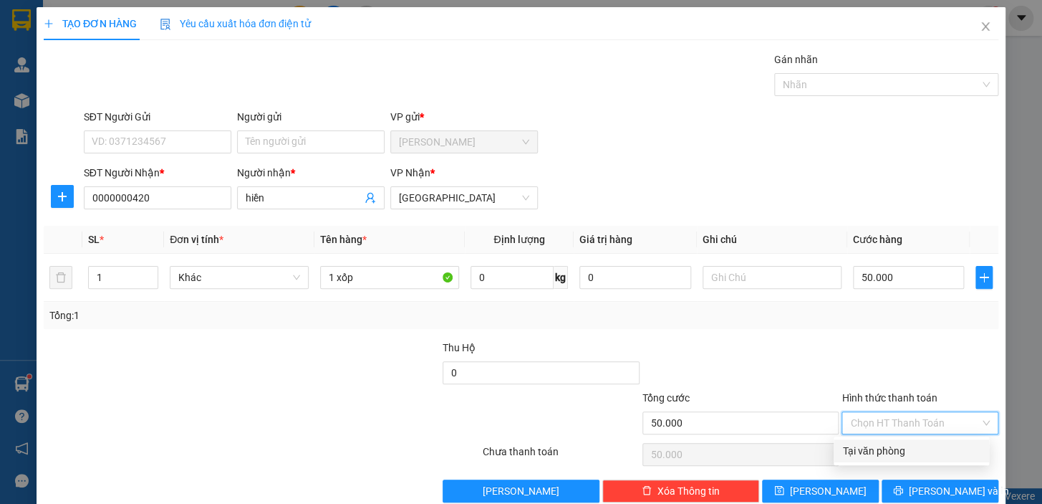
click at [904, 451] on div "Tại văn phòng" at bounding box center [911, 451] width 138 height 16
type input "0"
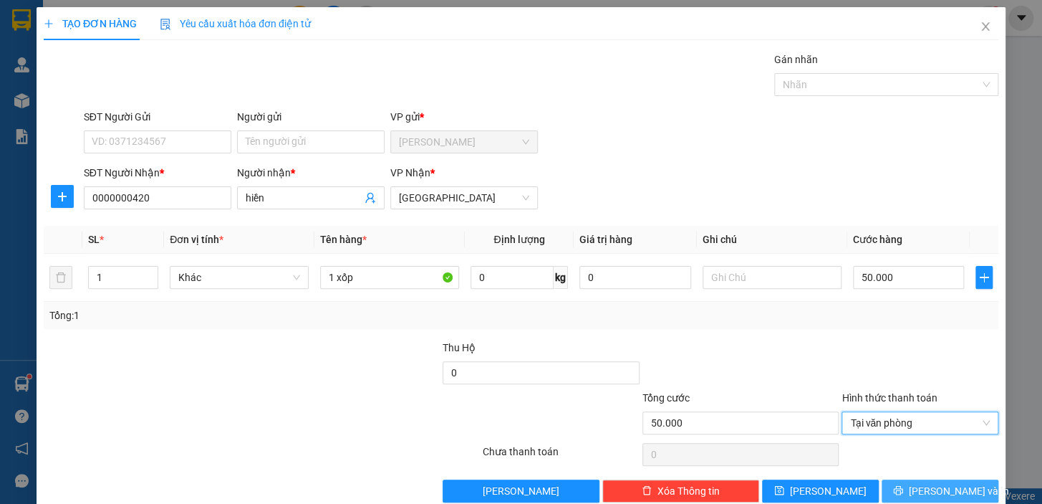
click at [935, 489] on span "Lưu và In" at bounding box center [959, 491] width 100 height 16
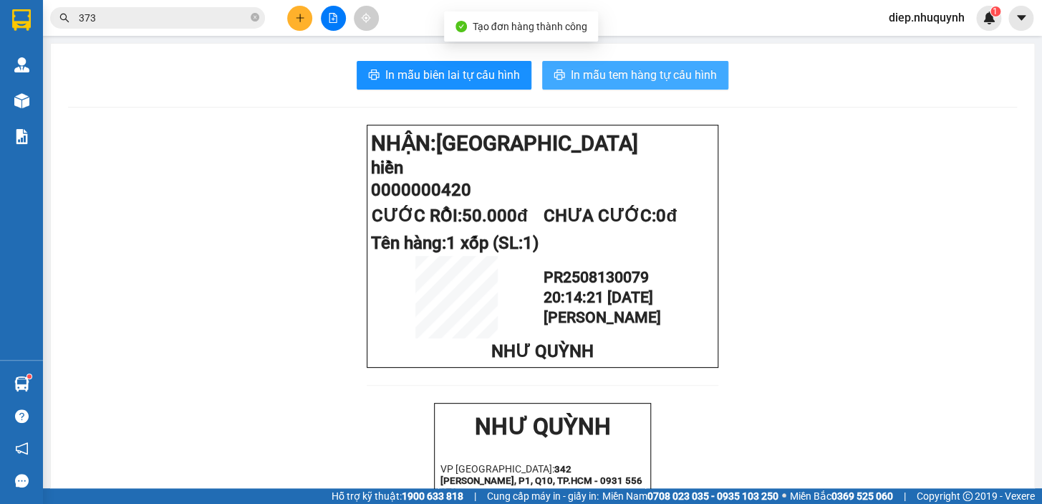
click at [617, 69] on span "In mẫu tem hàng tự cấu hình" at bounding box center [644, 75] width 146 height 18
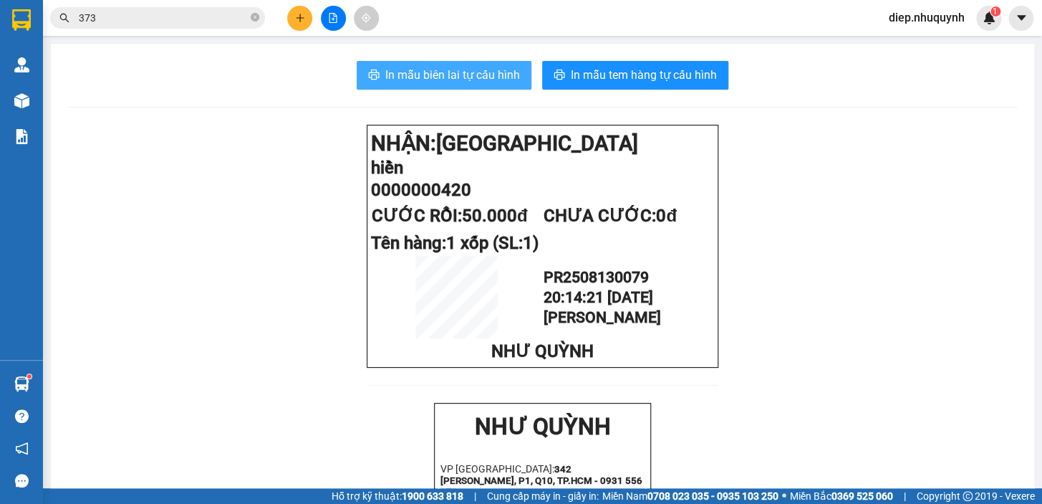
click at [423, 76] on span "In mẫu biên lai tự cấu hình" at bounding box center [452, 75] width 135 height 18
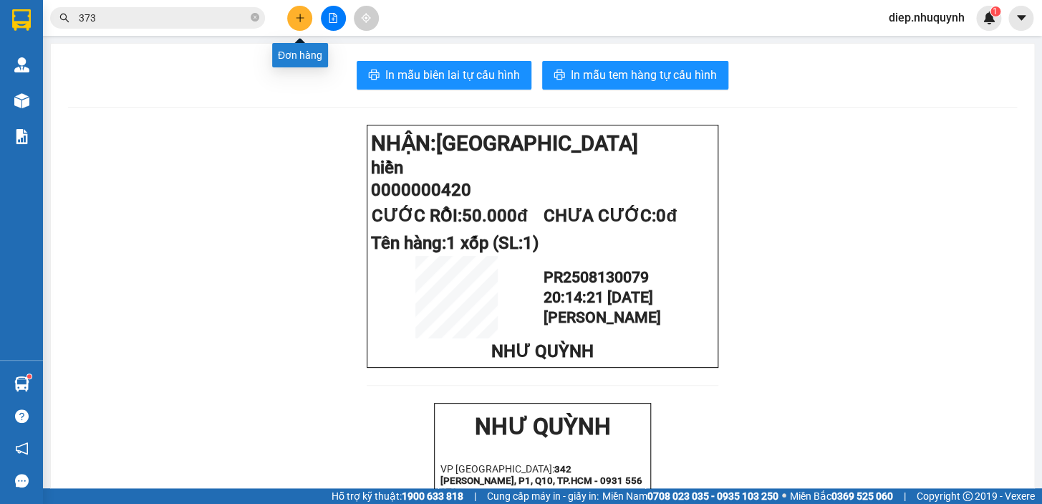
click at [300, 16] on icon "plus" at bounding box center [299, 18] width 1 height 8
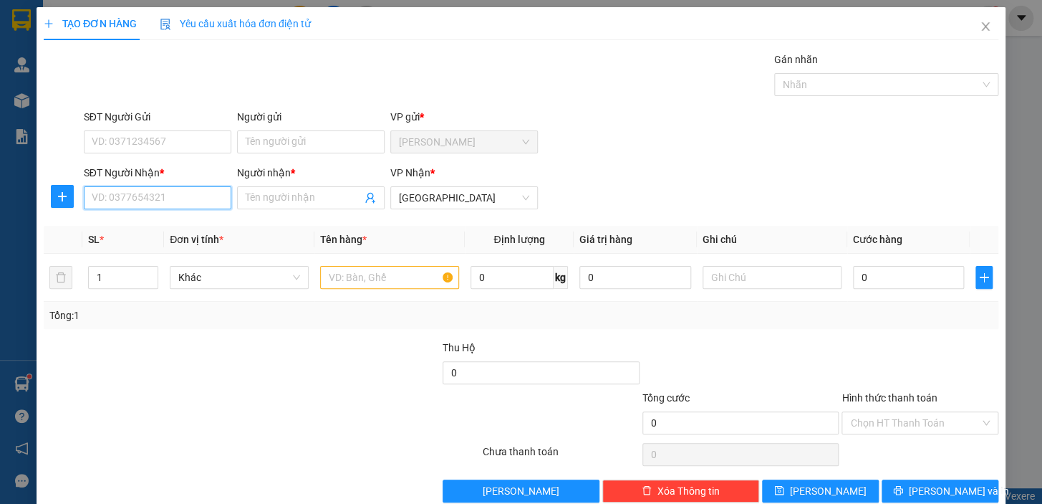
click at [163, 203] on input "SĐT Người Nhận *" at bounding box center [158, 197] width 148 height 23
drag, startPoint x: 150, startPoint y: 199, endPoint x: 52, endPoint y: 181, distance: 99.8
click at [24, 179] on div "TẠO ĐƠN HÀNG Yêu cầu xuất hóa đơn điện tử Transit Pickup Surcharge Ids Transit …" at bounding box center [521, 252] width 1042 height 504
type input "0775101707"
click at [362, 279] on input "text" at bounding box center [389, 277] width 139 height 23
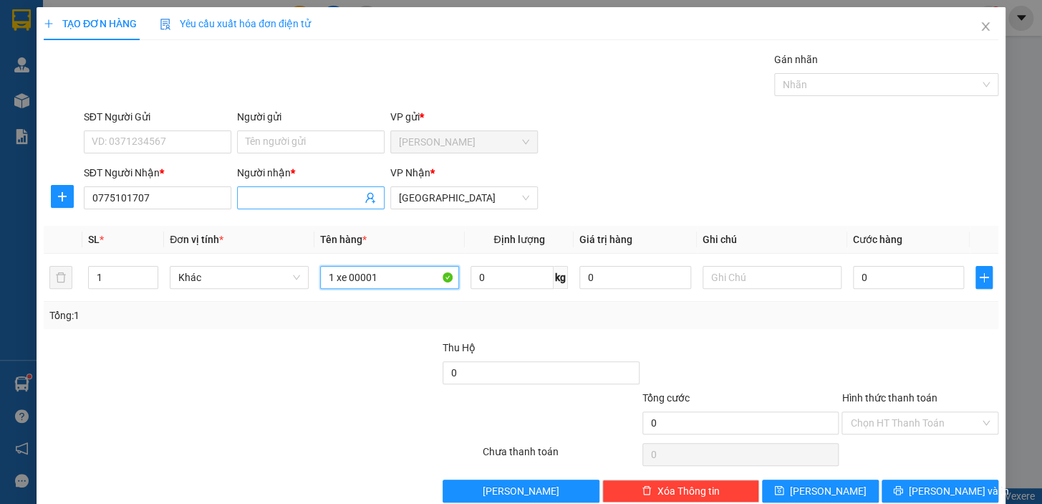
type input "1 xe 00001"
click at [277, 201] on input "Người nhận *" at bounding box center [304, 198] width 116 height 16
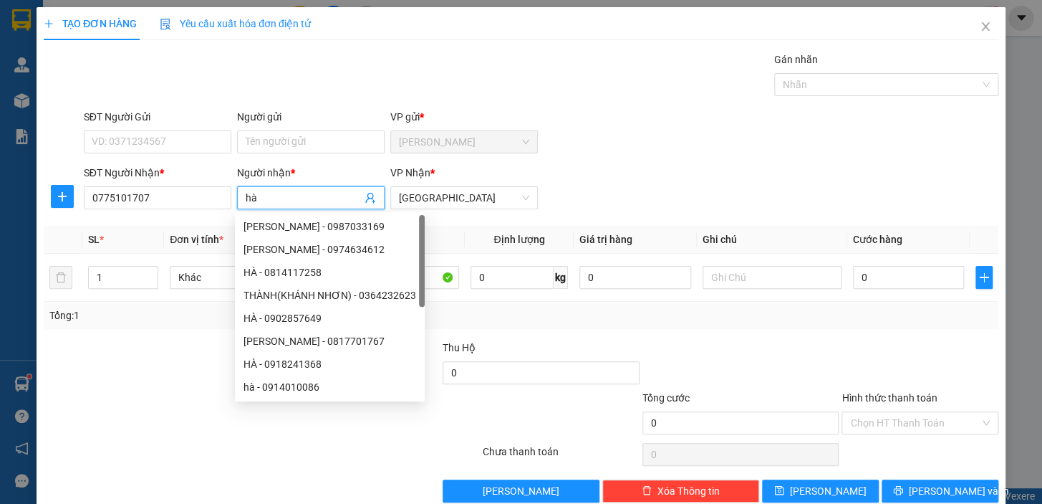
type input "hà"
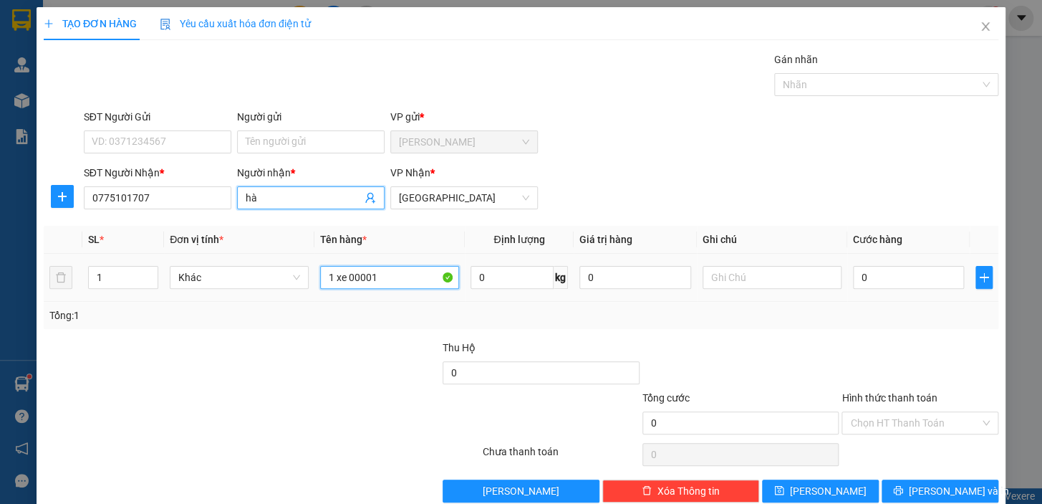
click at [400, 282] on input "1 xe 00001" at bounding box center [389, 277] width 139 height 23
type input "1 xe 00001+bao"
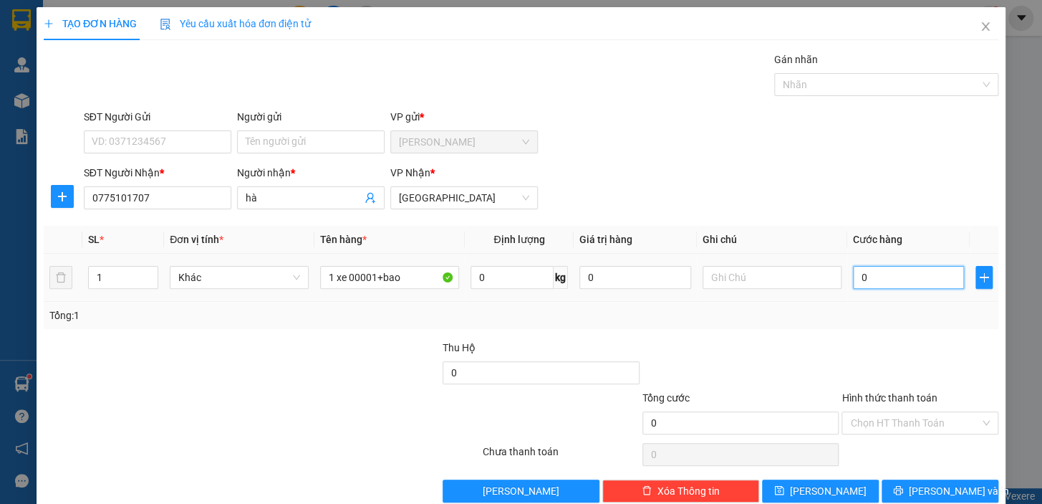
click at [887, 274] on input "0" at bounding box center [909, 277] width 112 height 23
type input "2"
type input "25"
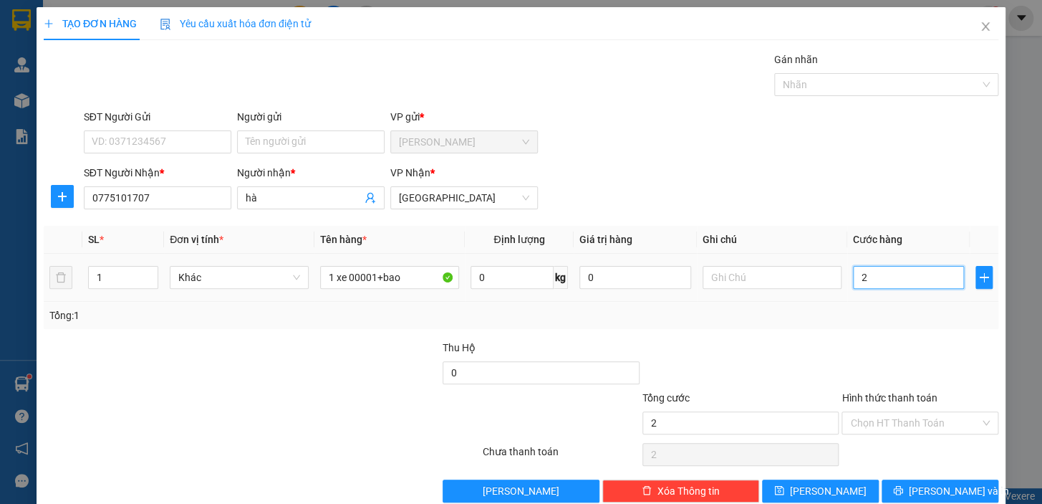
type input "25"
type input "250"
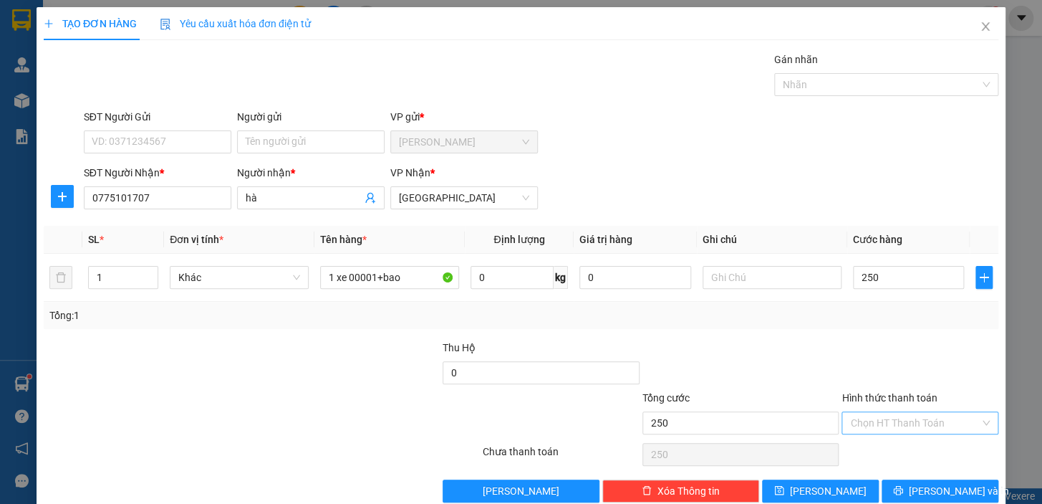
type input "250.000"
drag, startPoint x: 917, startPoint y: 418, endPoint x: 915, endPoint y: 425, distance: 7.3
click at [915, 418] on input "Hình thức thanh toán" at bounding box center [915, 422] width 130 height 21
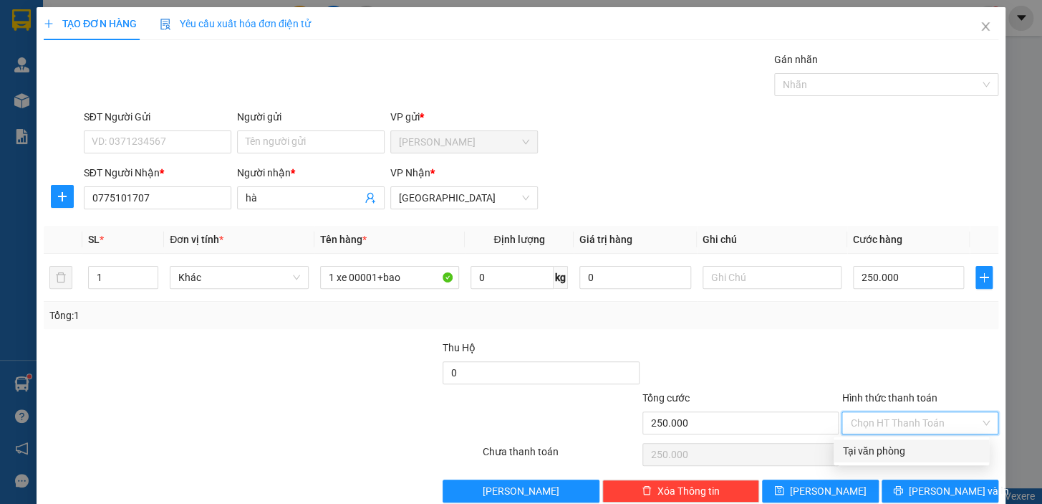
click at [910, 449] on div "Tại văn phòng" at bounding box center [911, 451] width 138 height 16
type input "0"
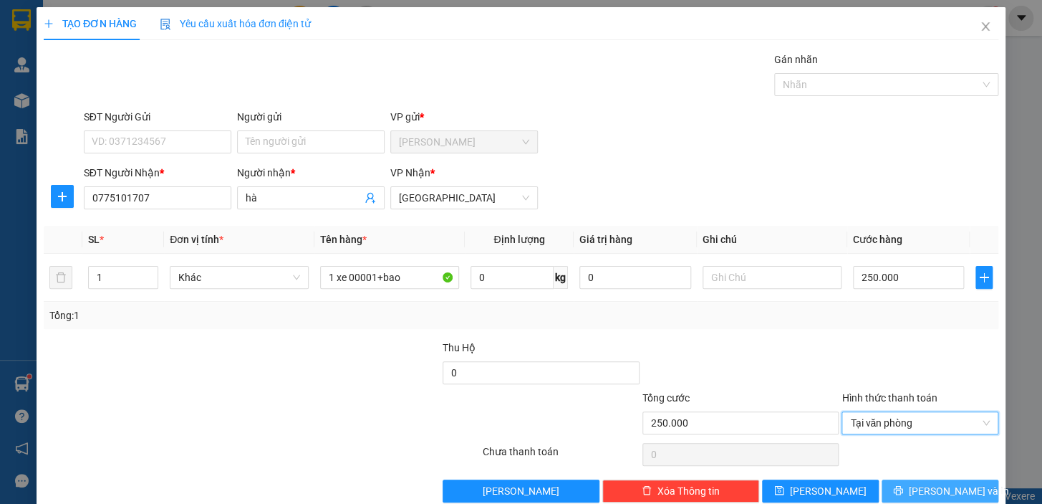
click at [934, 499] on button "Lưu và In" at bounding box center [940, 490] width 117 height 23
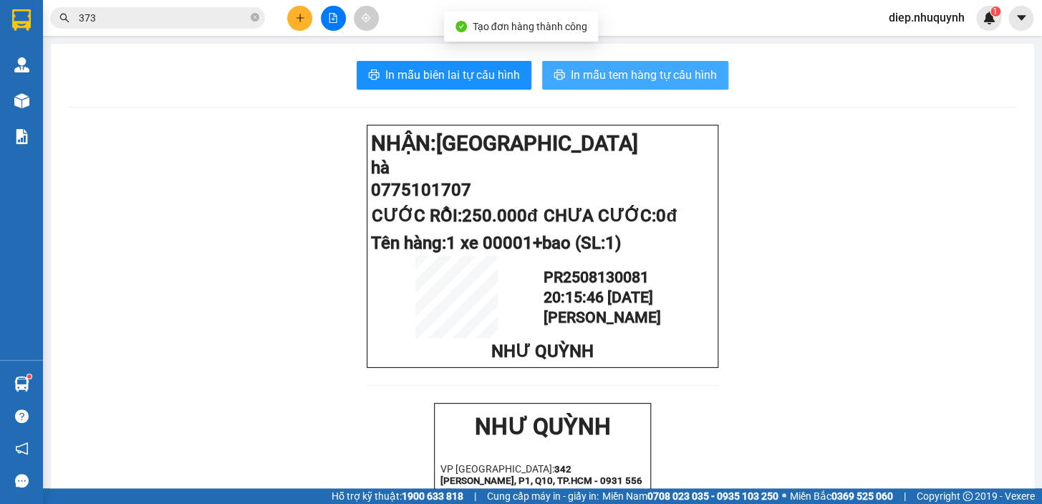
click at [582, 71] on span "In mẫu tem hàng tự cấu hình" at bounding box center [644, 75] width 146 height 18
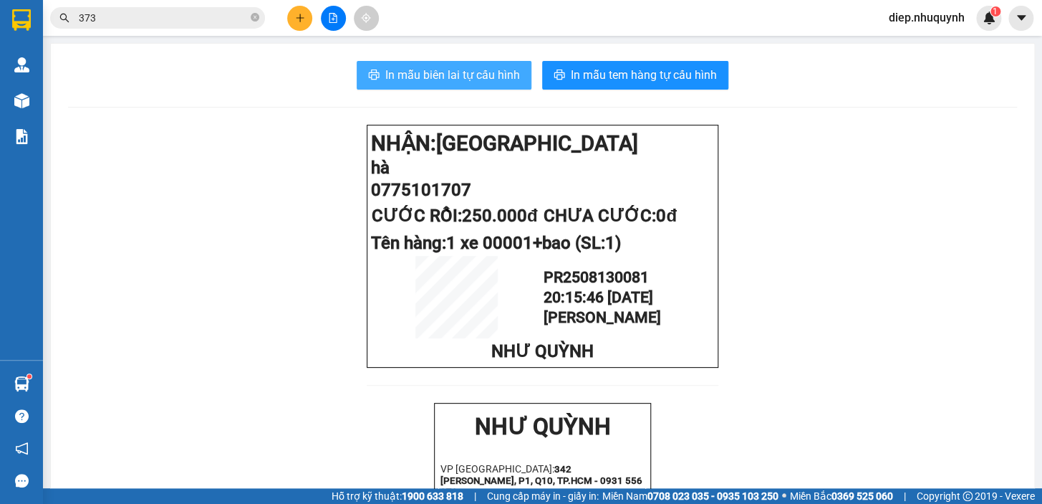
click at [478, 67] on span "In mẫu biên lai tự cấu hình" at bounding box center [452, 75] width 135 height 18
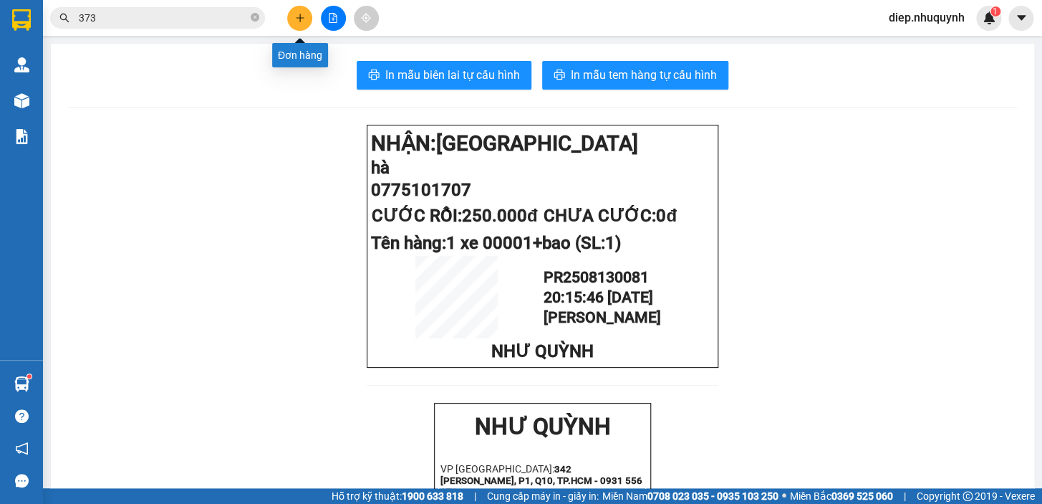
click at [290, 23] on button at bounding box center [299, 18] width 25 height 25
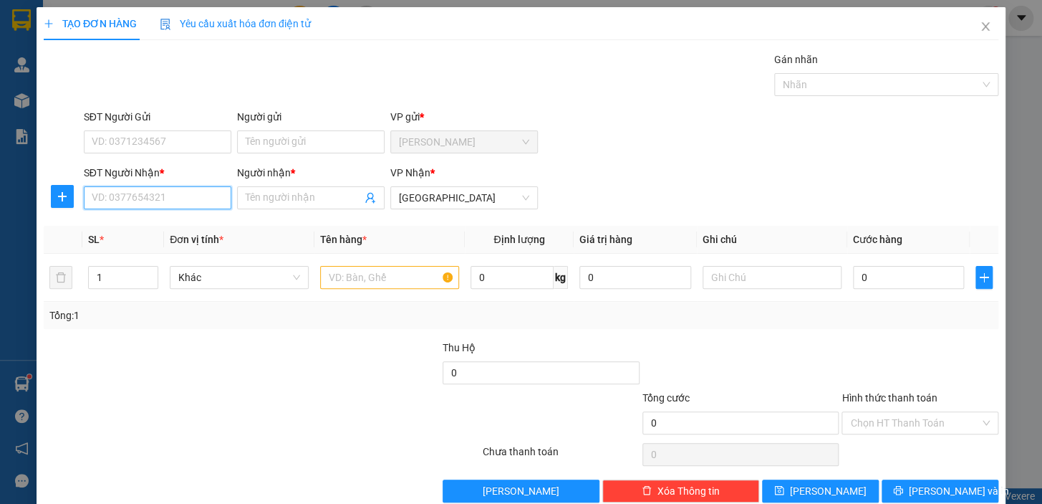
paste input "0387683396"
type input "0387683396"
click at [372, 279] on input "text" at bounding box center [389, 277] width 139 height 23
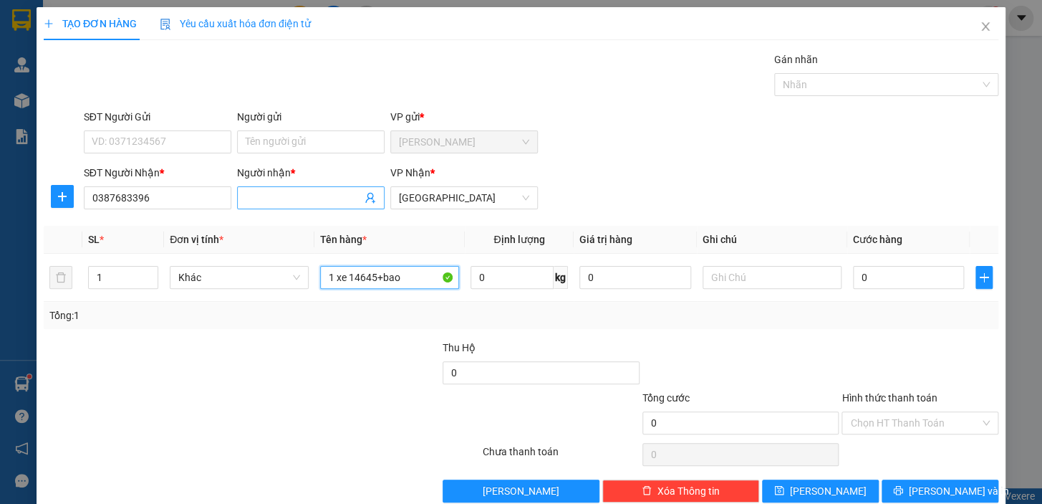
type input "1 xe 14645+bao"
click at [259, 196] on input "Người nhận *" at bounding box center [304, 198] width 116 height 16
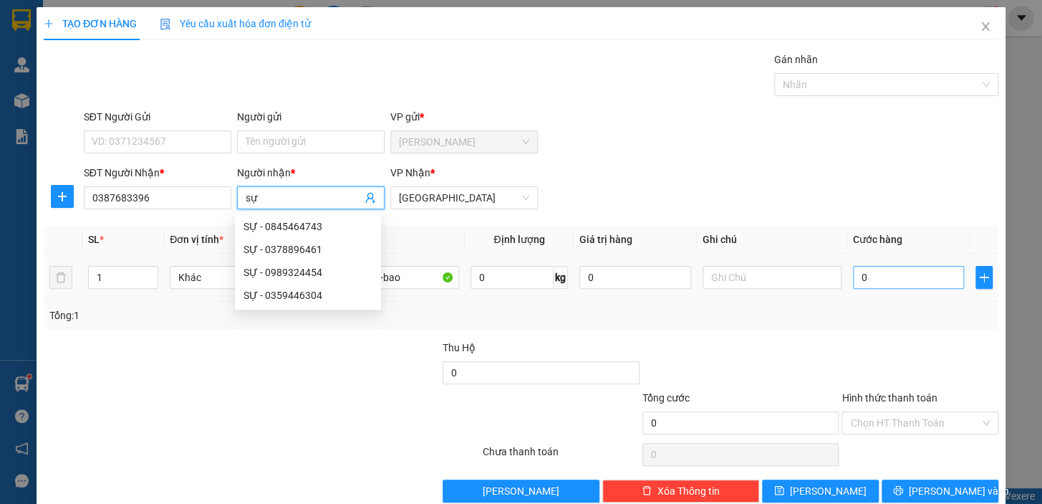
type input "sự"
click at [880, 280] on input "0" at bounding box center [909, 277] width 112 height 23
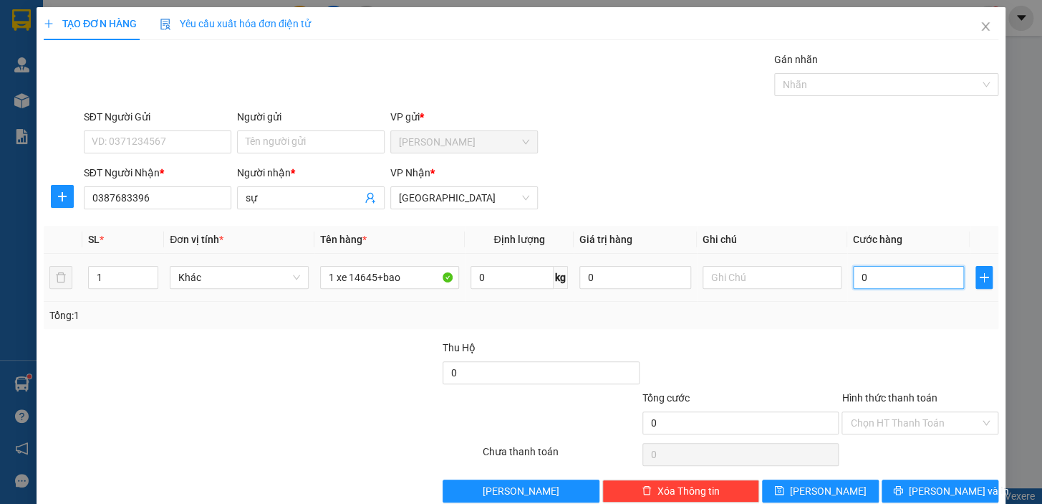
type input "2"
type input "25"
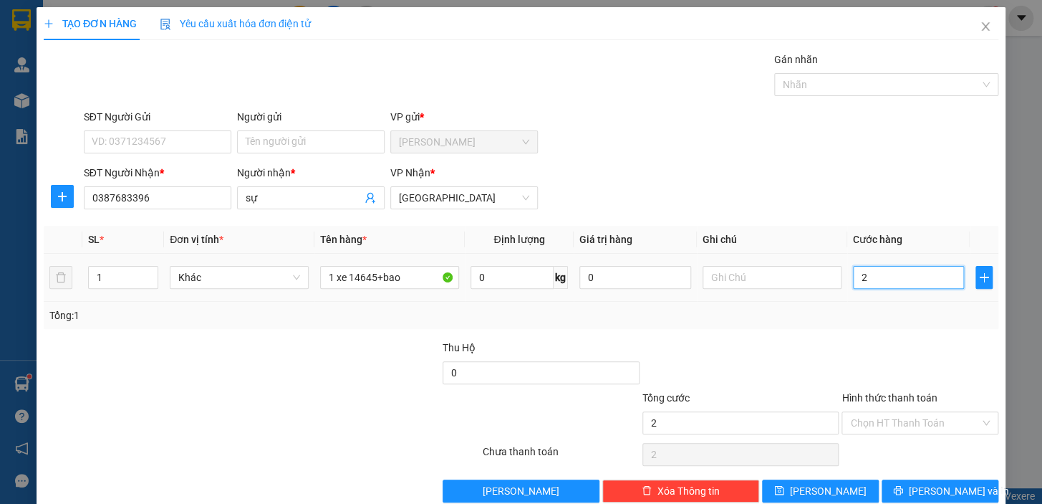
type input "25"
type input "250"
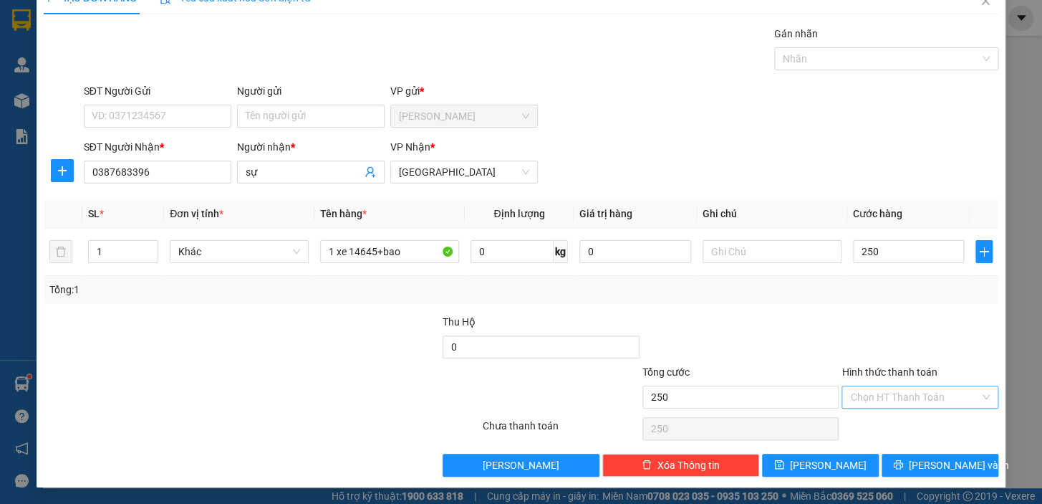
type input "250.000"
click at [890, 391] on input "Hình thức thanh toán" at bounding box center [915, 396] width 130 height 21
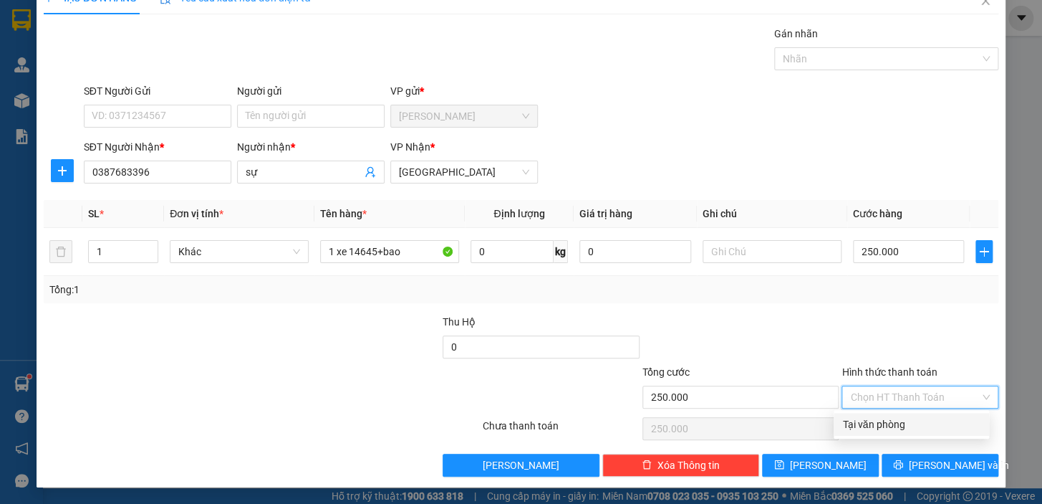
click at [891, 423] on div "Tại văn phòng" at bounding box center [911, 424] width 138 height 16
type input "0"
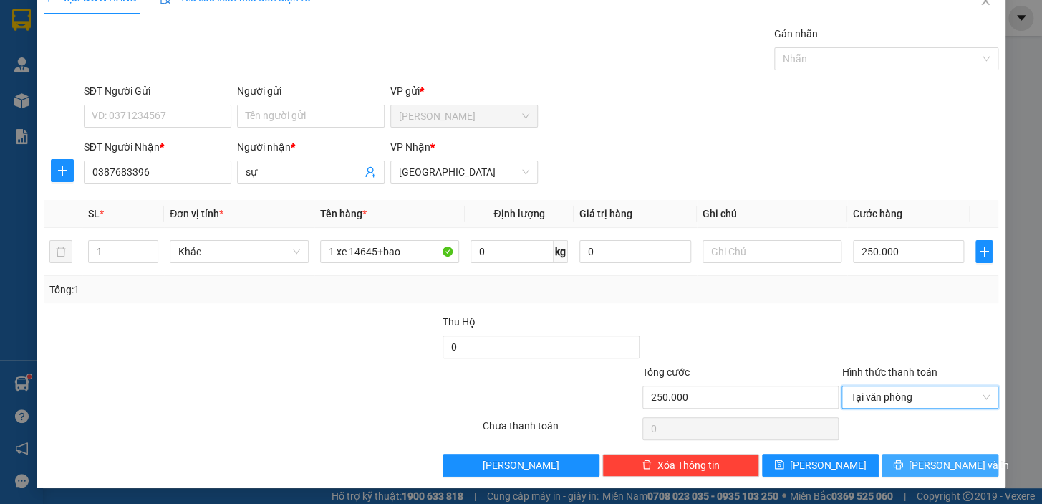
click at [933, 470] on span "Lưu và In" at bounding box center [959, 465] width 100 height 16
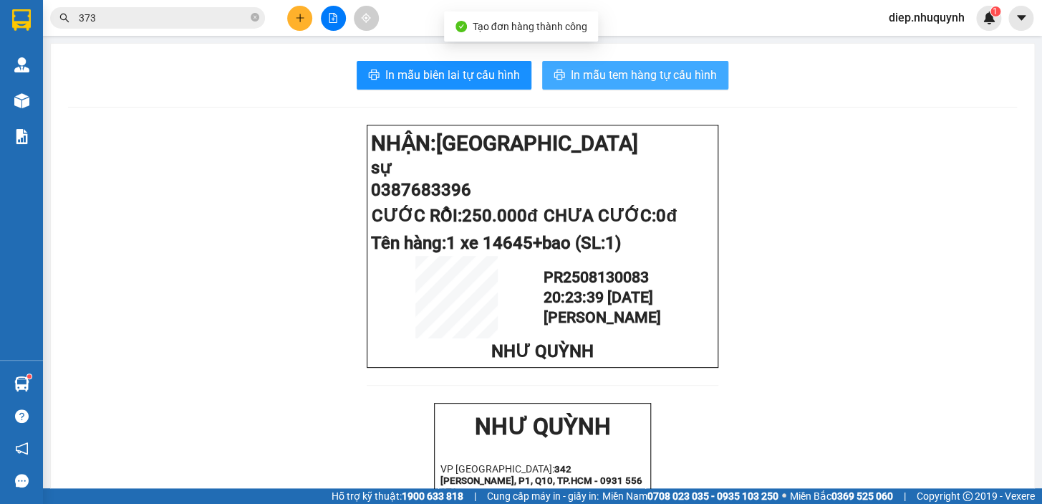
click at [609, 75] on span "In mẫu tem hàng tự cấu hình" at bounding box center [644, 75] width 146 height 18
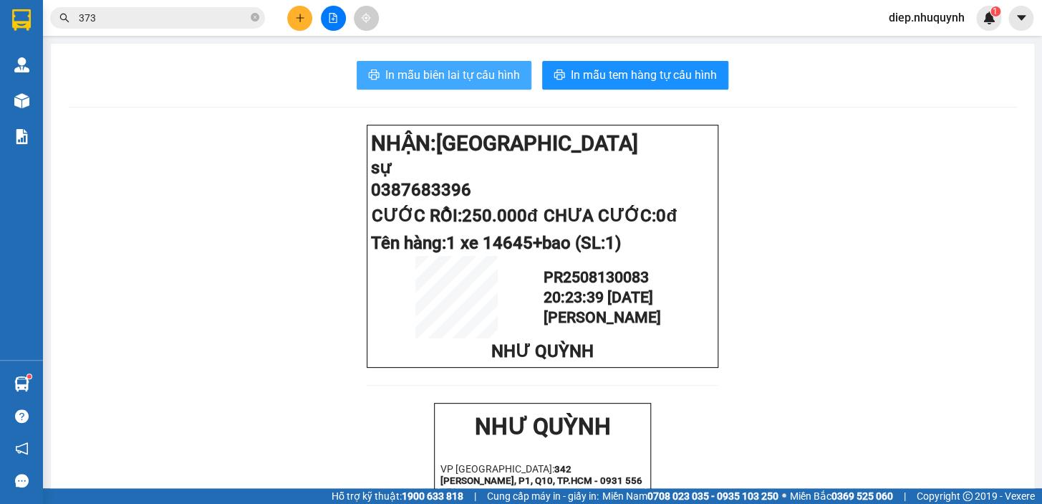
click at [429, 73] on span "In mẫu biên lai tự cấu hình" at bounding box center [452, 75] width 135 height 18
click at [306, 16] on button at bounding box center [299, 18] width 25 height 25
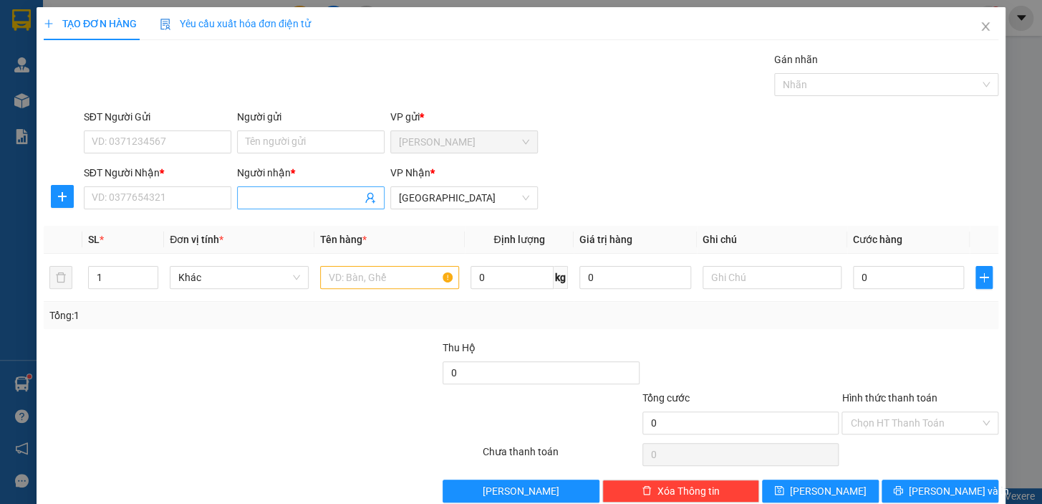
click at [287, 196] on input "Người nhận *" at bounding box center [304, 198] width 116 height 16
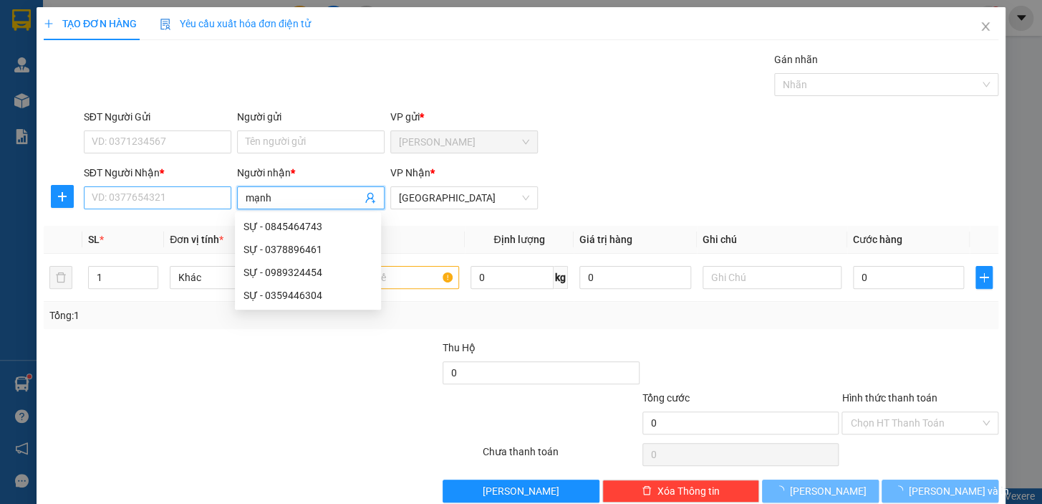
type input "mạnh"
click at [150, 201] on input "SĐT Người Nhận *" at bounding box center [158, 197] width 148 height 23
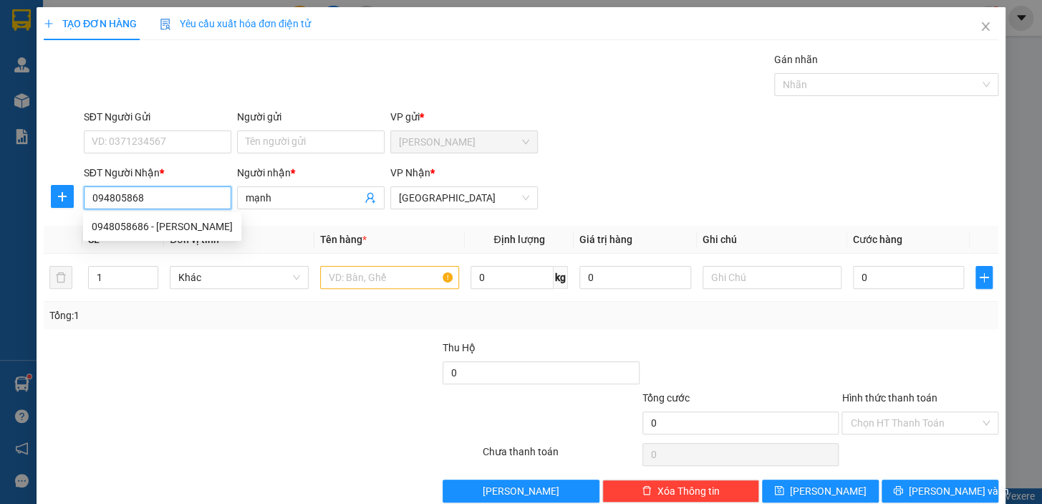
type input "0948058686"
click at [186, 225] on div "0948058686 - mạnh" at bounding box center [162, 226] width 141 height 16
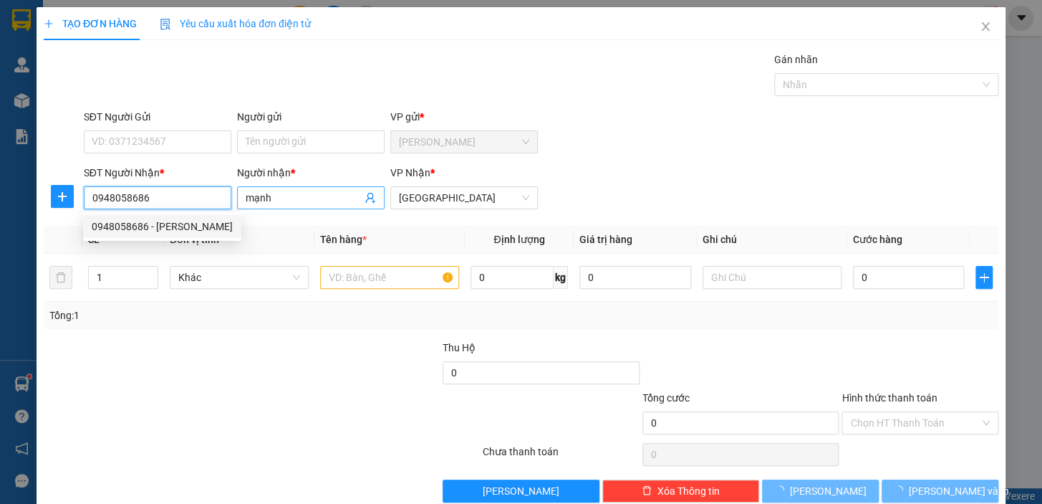
type input "40.000"
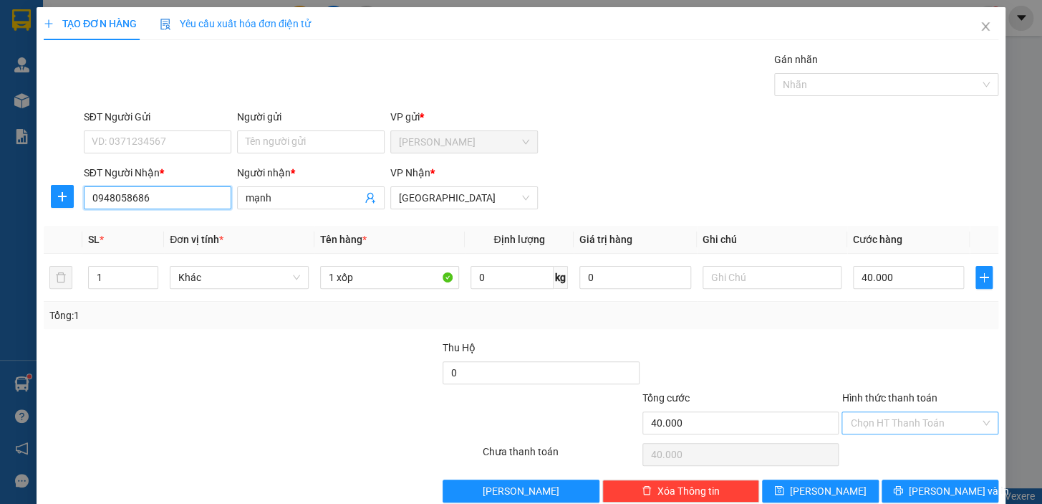
type input "0948058686"
drag, startPoint x: 915, startPoint y: 423, endPoint x: 914, endPoint y: 433, distance: 10.1
click at [915, 423] on input "Hình thức thanh toán" at bounding box center [915, 422] width 130 height 21
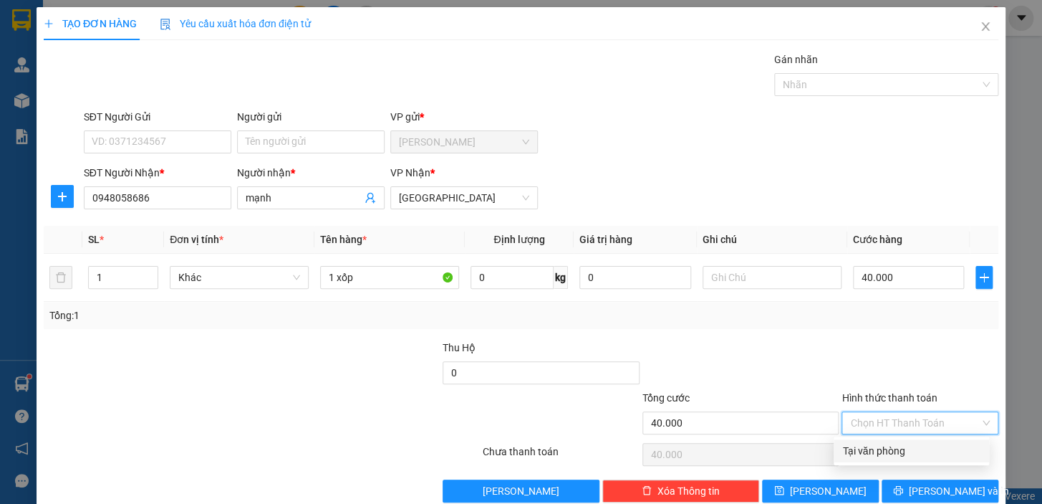
click at [910, 450] on div "Tại văn phòng" at bounding box center [911, 451] width 138 height 16
type input "0"
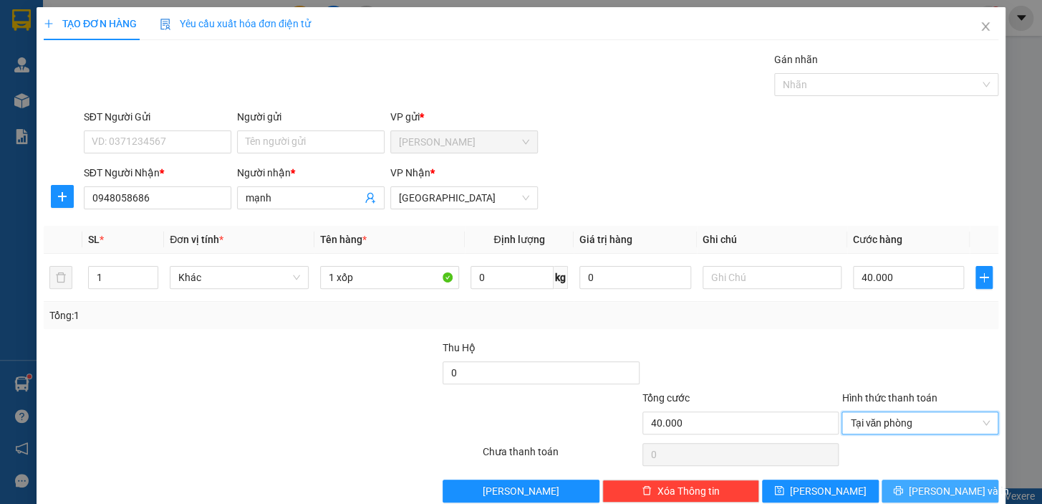
drag, startPoint x: 935, startPoint y: 488, endPoint x: 889, endPoint y: 486, distance: 45.9
click at [934, 489] on span "Lưu và In" at bounding box center [959, 491] width 100 height 16
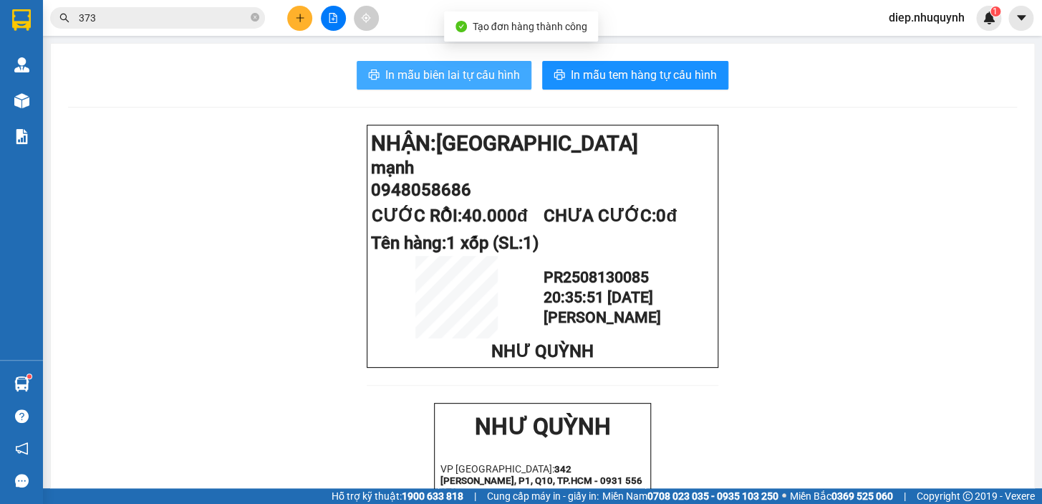
click at [464, 72] on span "In mẫu biên lai tự cấu hình" at bounding box center [452, 75] width 135 height 18
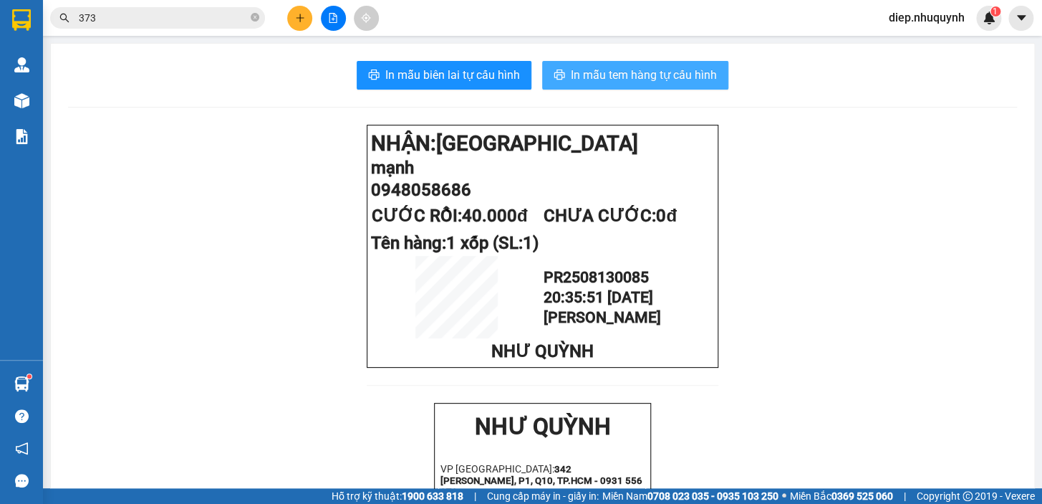
drag, startPoint x: 626, startPoint y: 77, endPoint x: 622, endPoint y: 102, distance: 24.6
click at [625, 77] on span "In mẫu tem hàng tự cấu hình" at bounding box center [644, 75] width 146 height 18
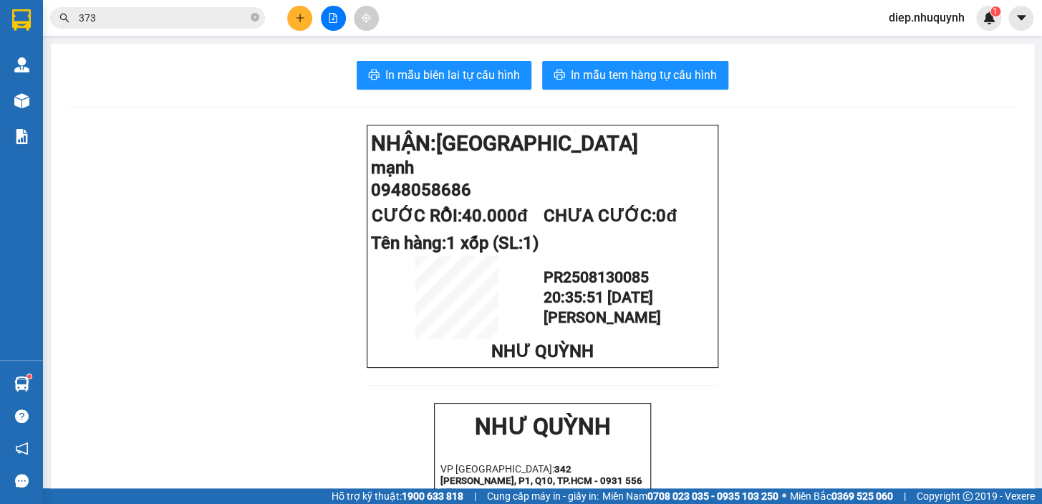
drag, startPoint x: 110, startPoint y: 32, endPoint x: 101, endPoint y: 24, distance: 11.7
click at [101, 24] on div "Kết quả tìm kiếm ( 28 ) Bộ lọc Mã ĐH Trạng thái Món hàng Thu hộ Tổng cước Chưa …" at bounding box center [521, 18] width 1042 height 36
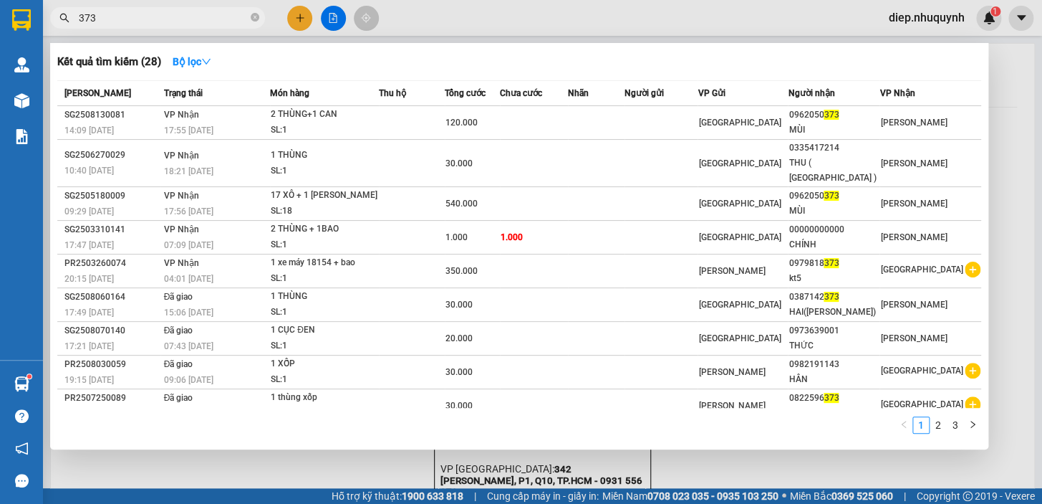
drag, startPoint x: 92, startPoint y: 22, endPoint x: 73, endPoint y: 26, distance: 19.0
click at [73, 26] on span "373" at bounding box center [157, 17] width 215 height 21
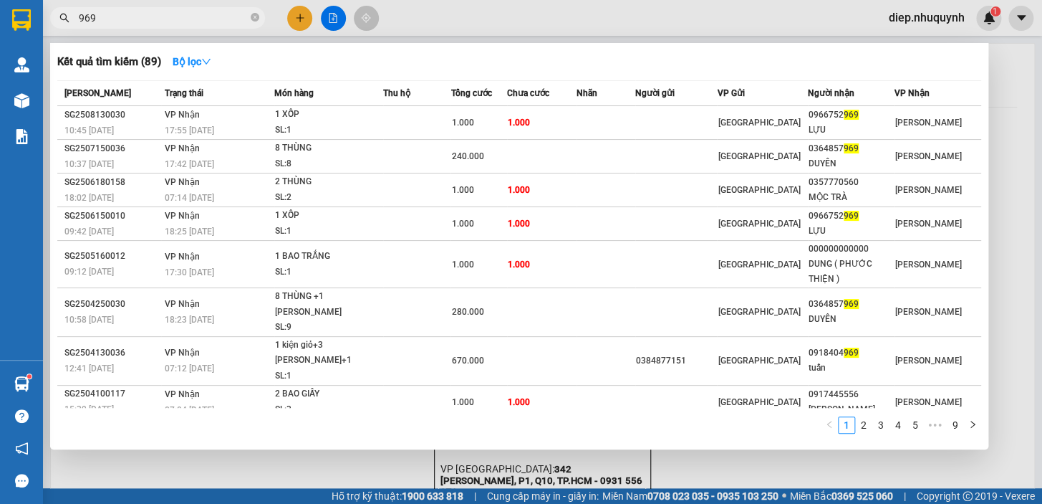
type input "969"
click at [938, 21] on div at bounding box center [521, 252] width 1042 height 504
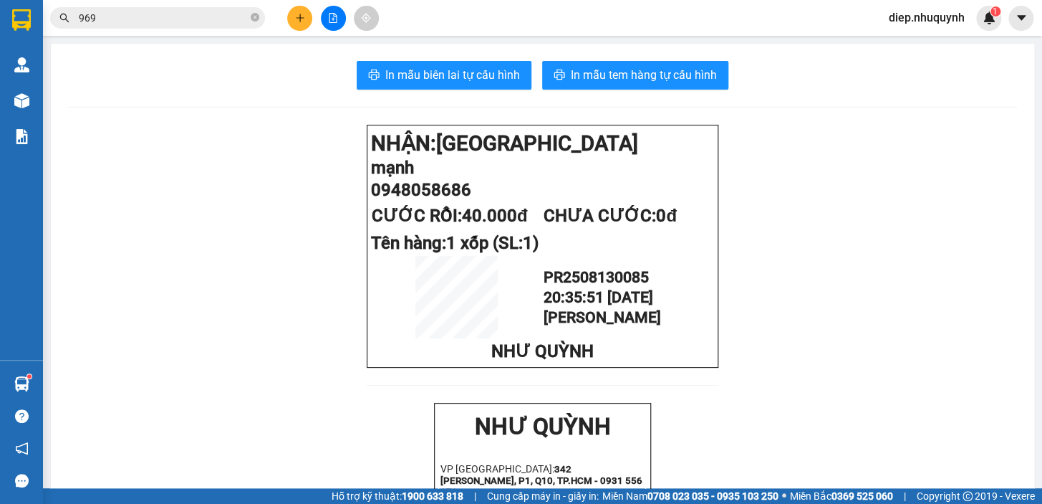
click at [928, 23] on span "diep.nhuquynh" at bounding box center [926, 18] width 99 height 18
click at [928, 44] on span "Đăng xuất" at bounding box center [933, 45] width 70 height 16
